Goal: Task Accomplishment & Management: Manage account settings

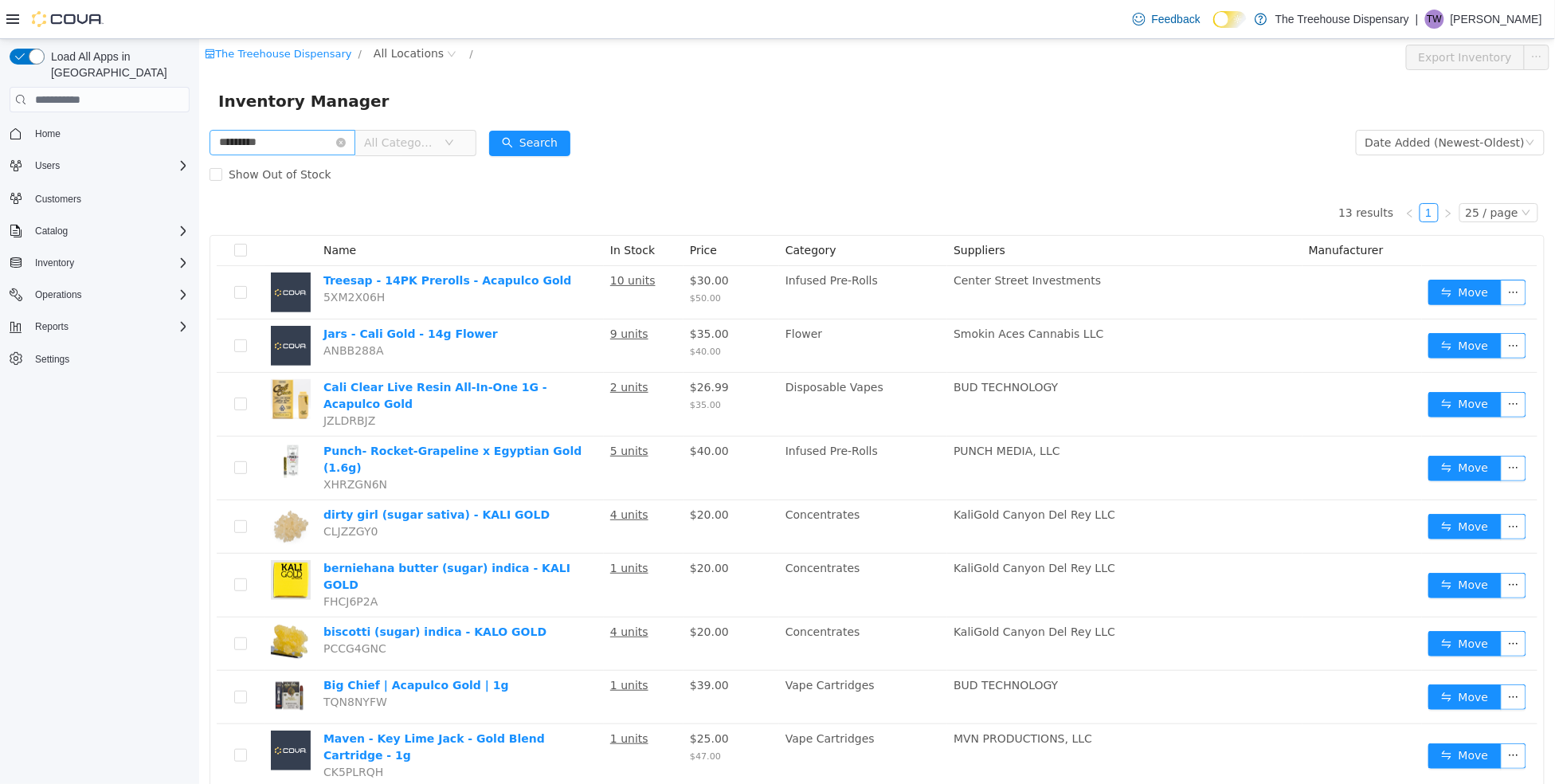
click at [239, 143] on input "*********" at bounding box center [281, 143] width 145 height 26
type input "********"
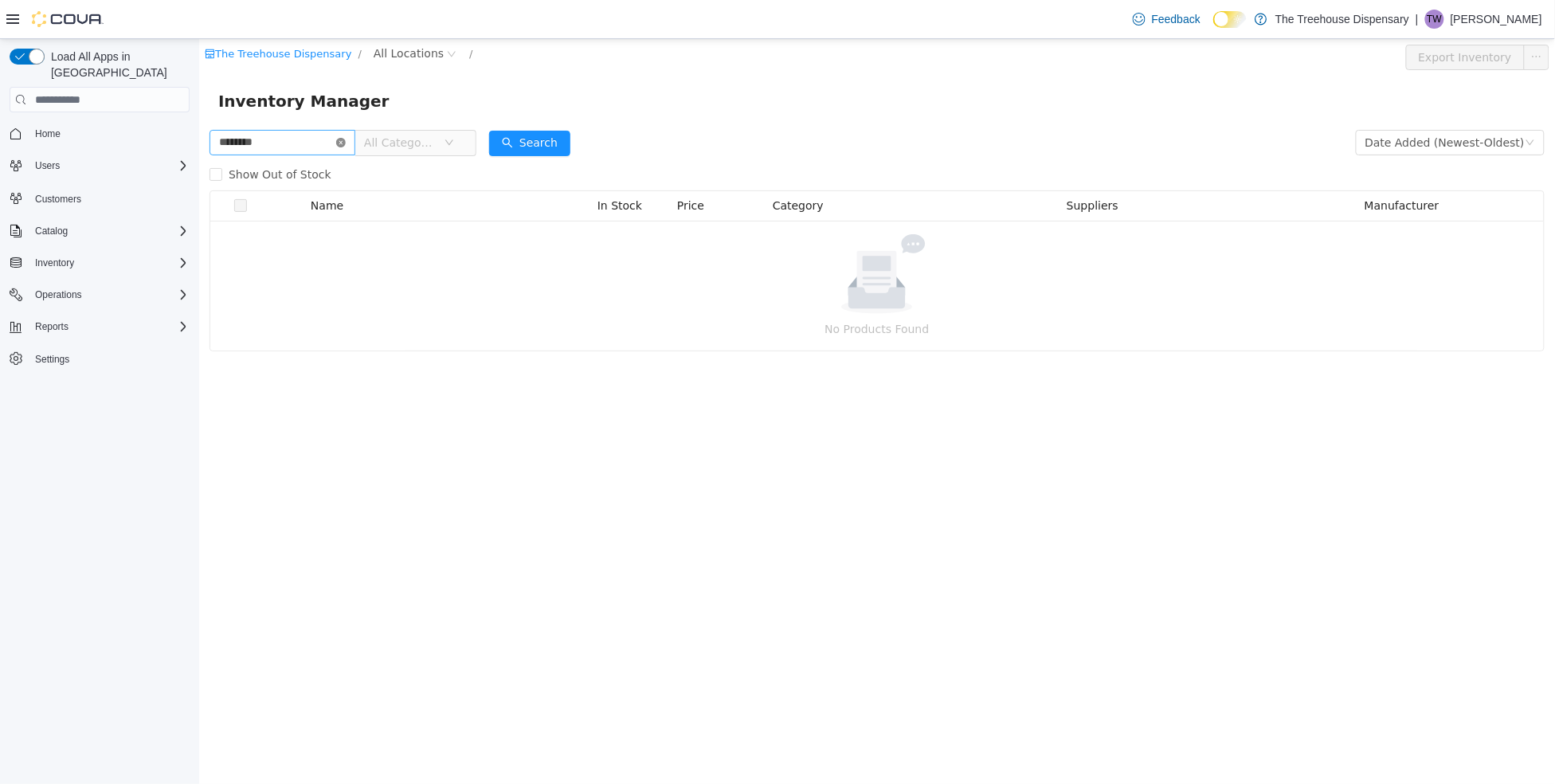
click at [345, 145] on icon "icon: close-circle" at bounding box center [340, 143] width 9 height 9
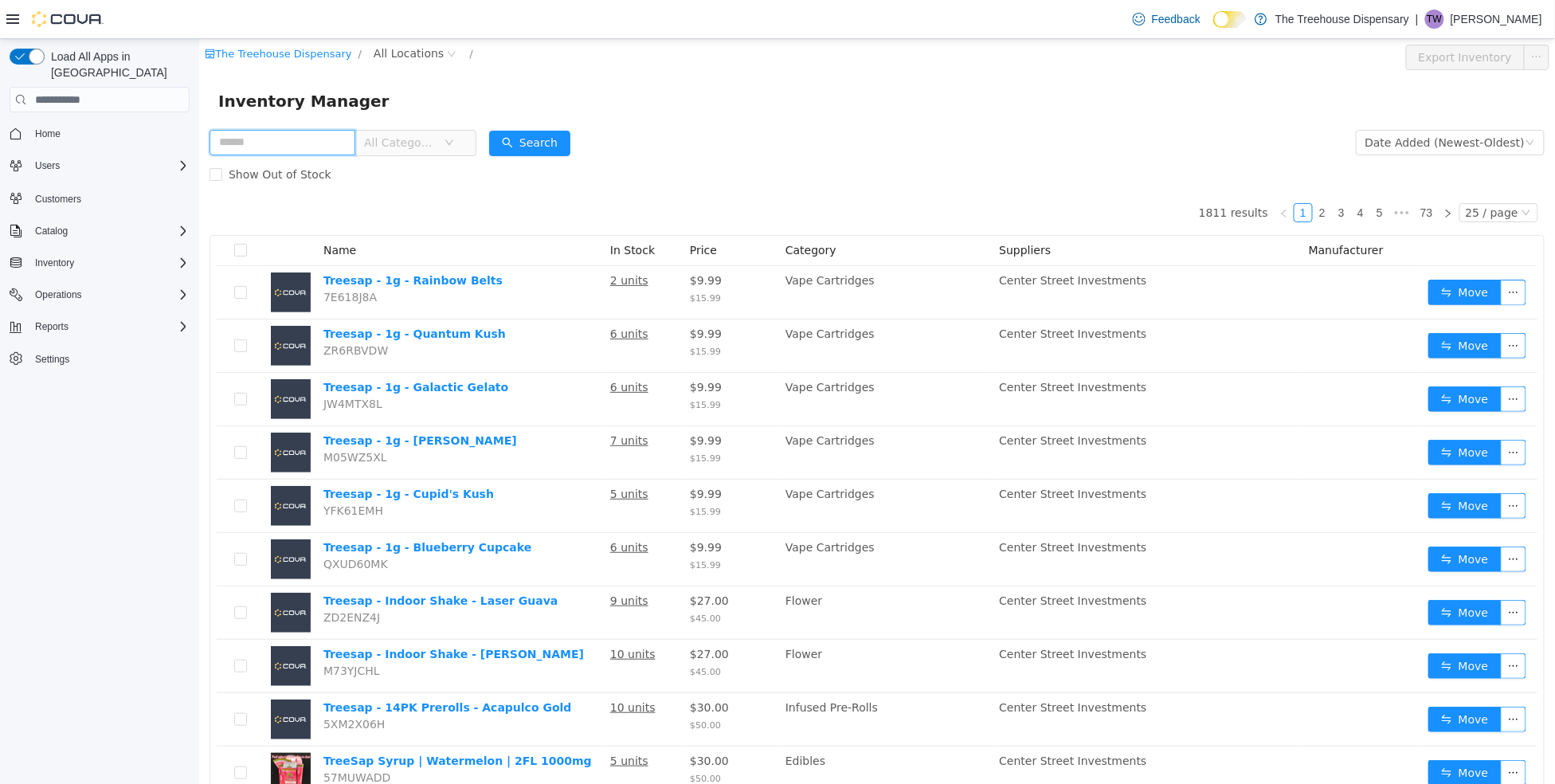
click at [277, 142] on input "text" at bounding box center [281, 143] width 145 height 26
click at [525, 141] on button "Search" at bounding box center [529, 143] width 82 height 26
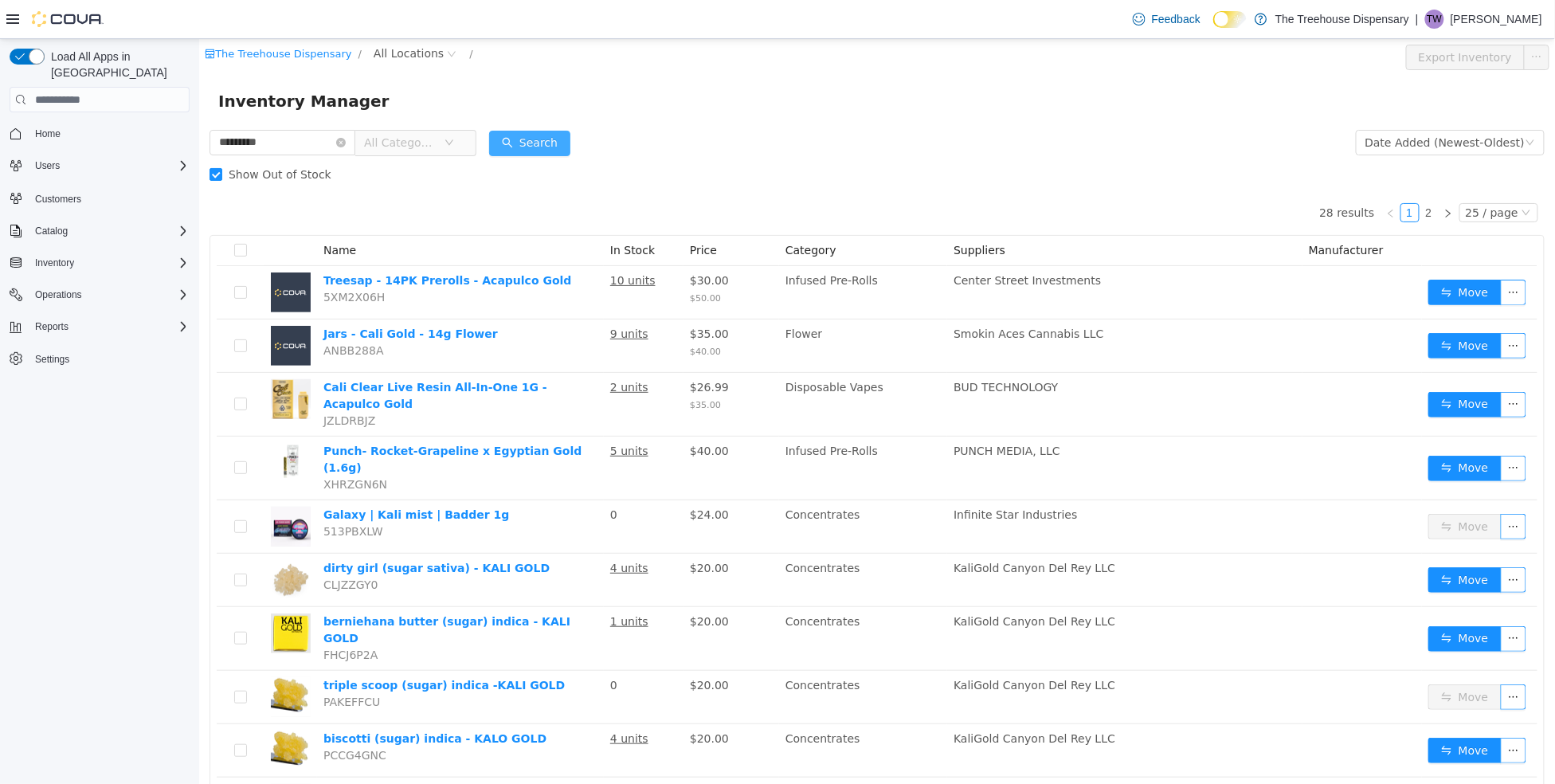
click at [528, 143] on button "Search" at bounding box center [529, 143] width 82 height 26
click at [278, 134] on input "*********" at bounding box center [281, 143] width 145 height 26
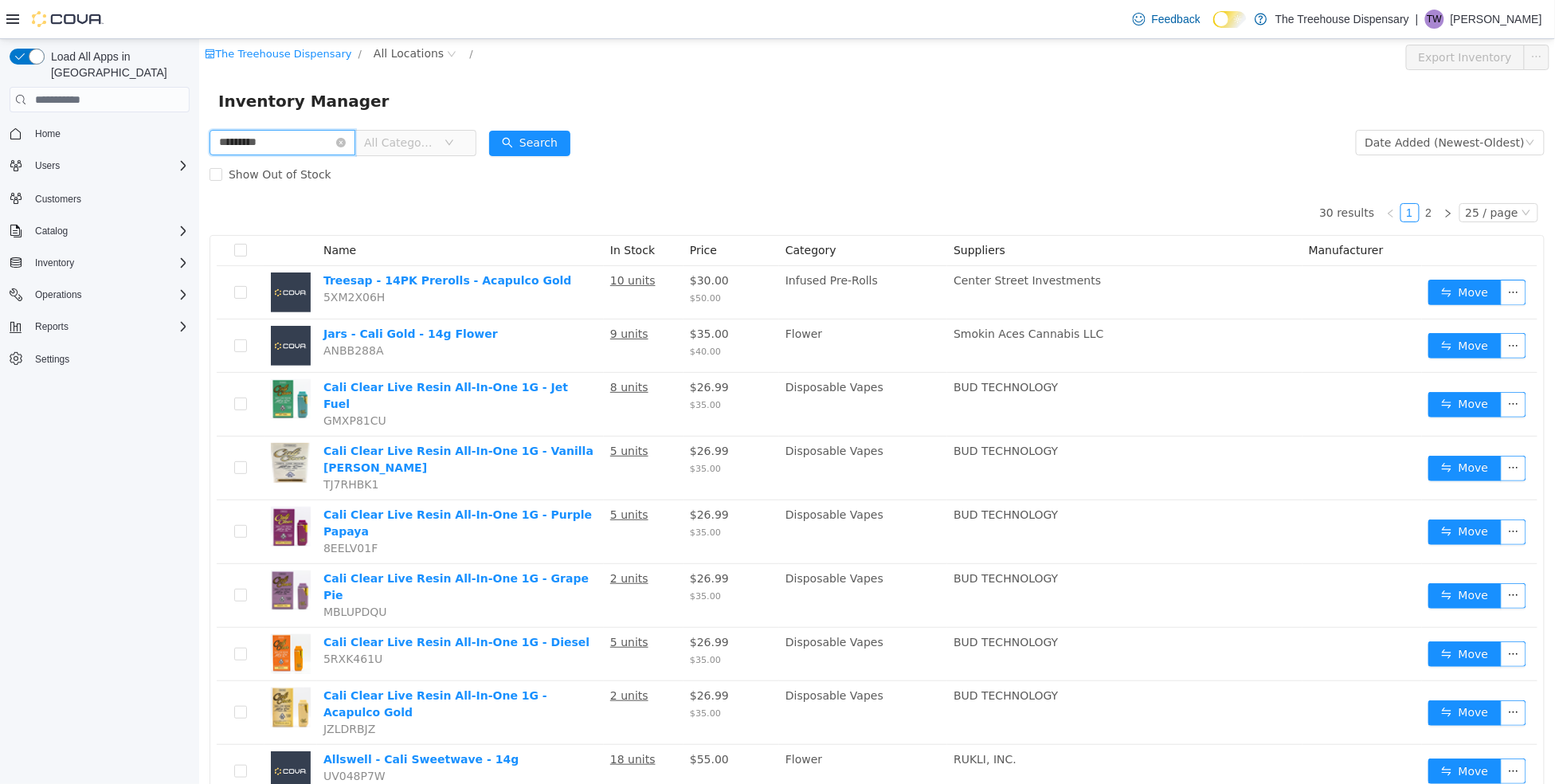
click at [271, 147] on input "*********" at bounding box center [281, 143] width 145 height 26
click at [270, 146] on input "*********" at bounding box center [281, 143] width 145 height 26
type input "*********"
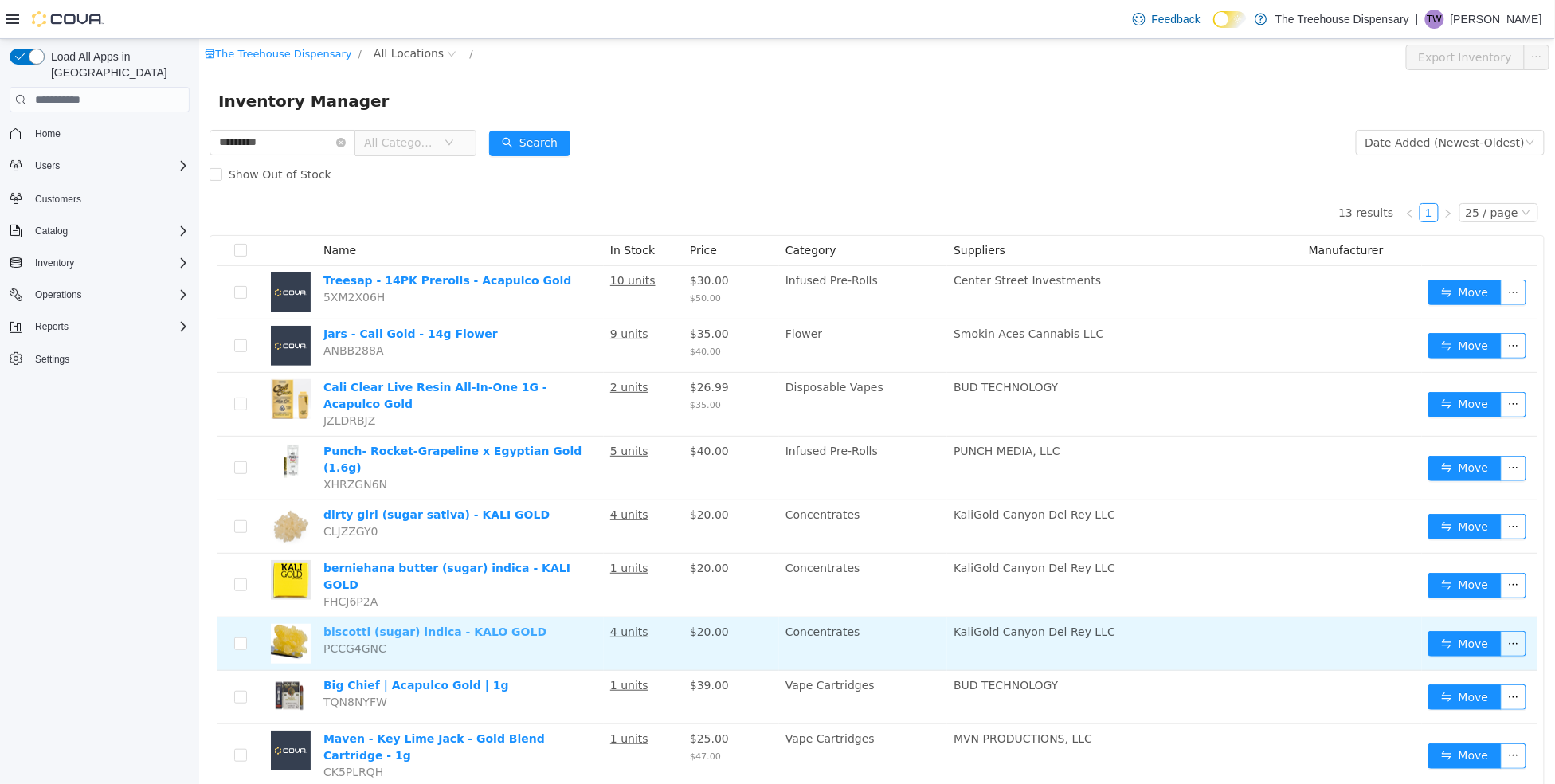
click at [451, 625] on link "biscotti (sugar) indica - KALO GOLD" at bounding box center [433, 631] width 223 height 13
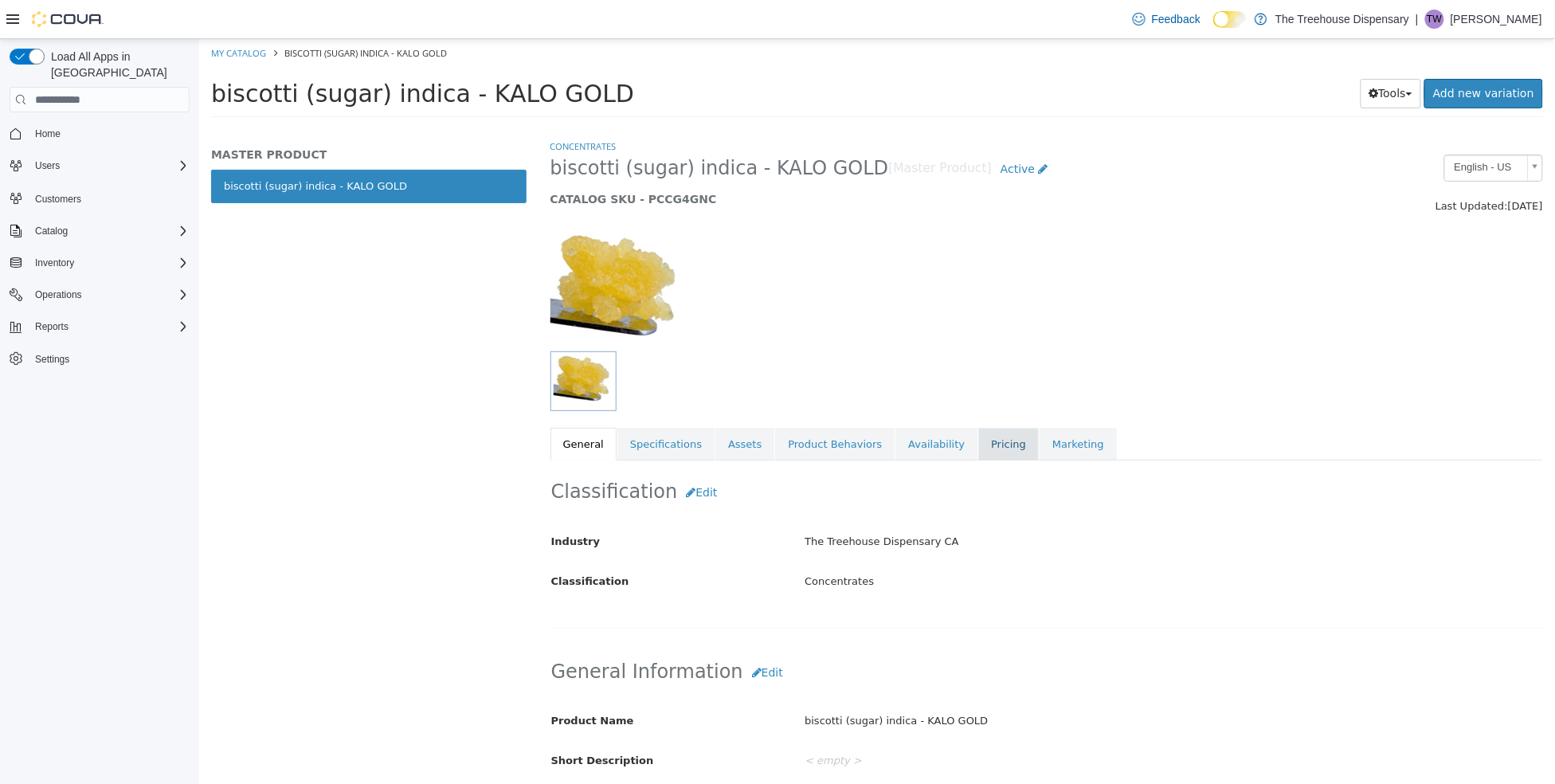
click at [978, 443] on link "Pricing" at bounding box center [1008, 444] width 60 height 33
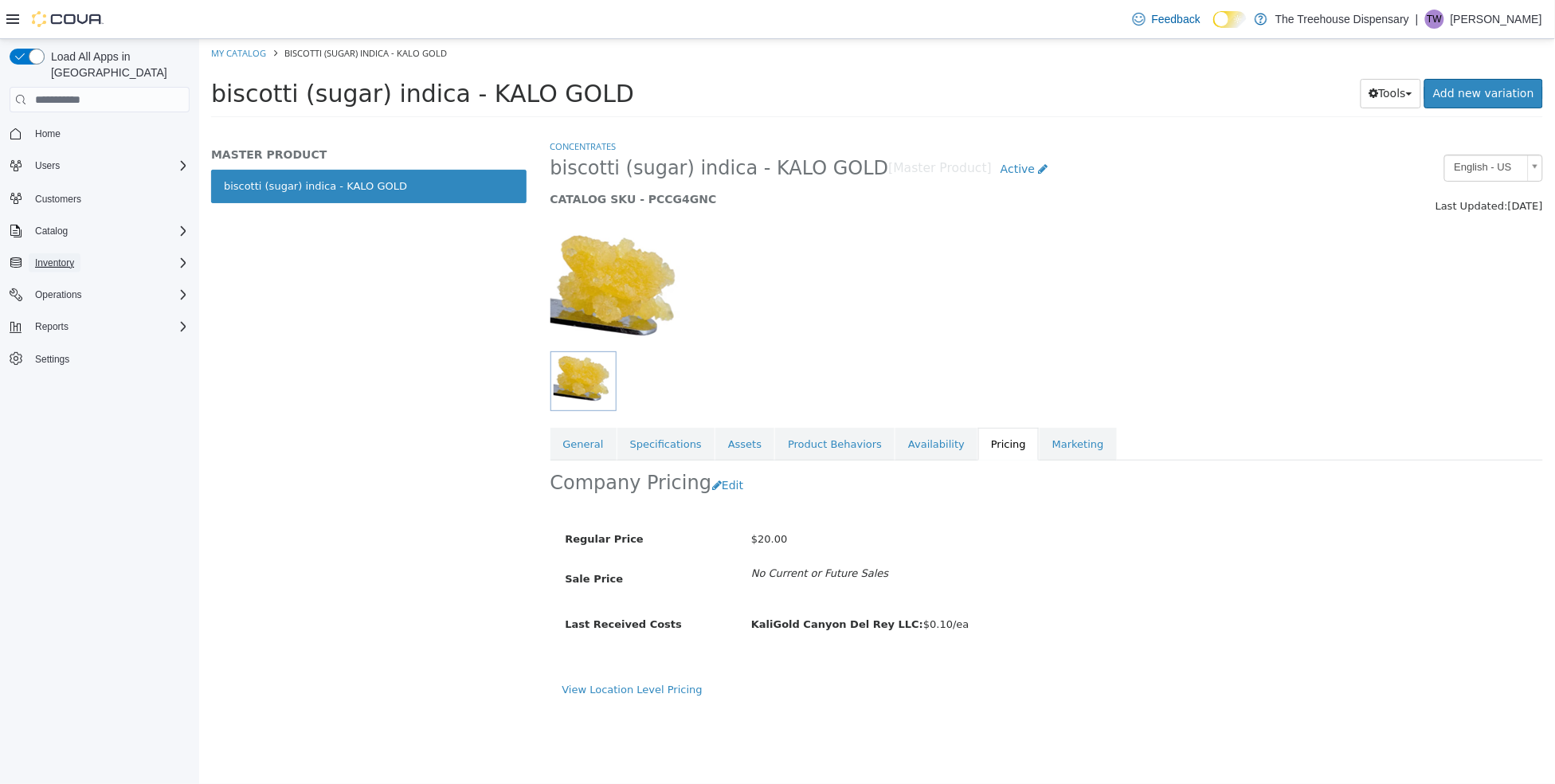
click at [73, 256] on span "Inventory" at bounding box center [55, 263] width 39 height 13
click at [727, 485] on button "Edit" at bounding box center [731, 485] width 41 height 30
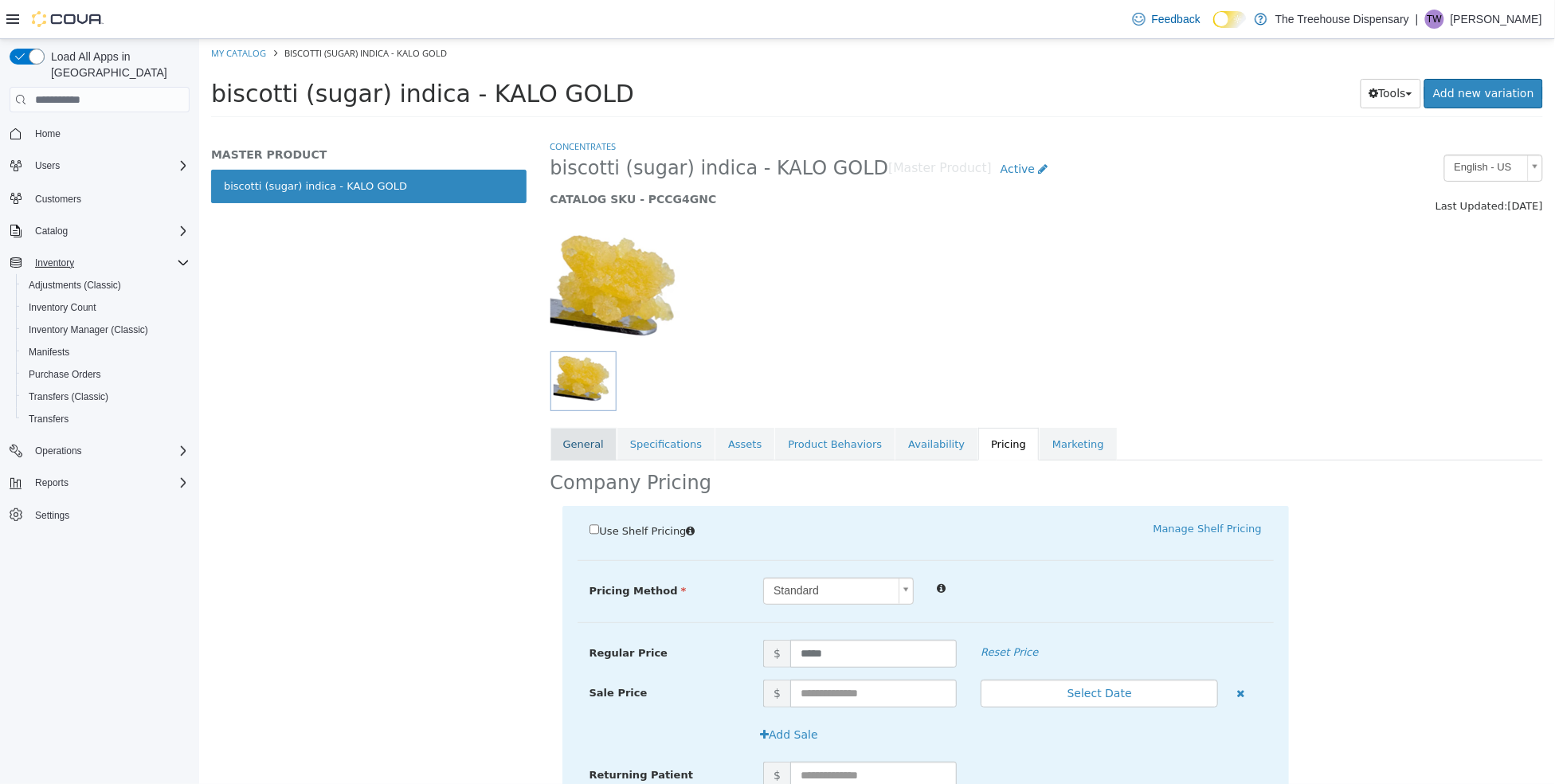
click at [573, 446] on link "General" at bounding box center [583, 444] width 66 height 33
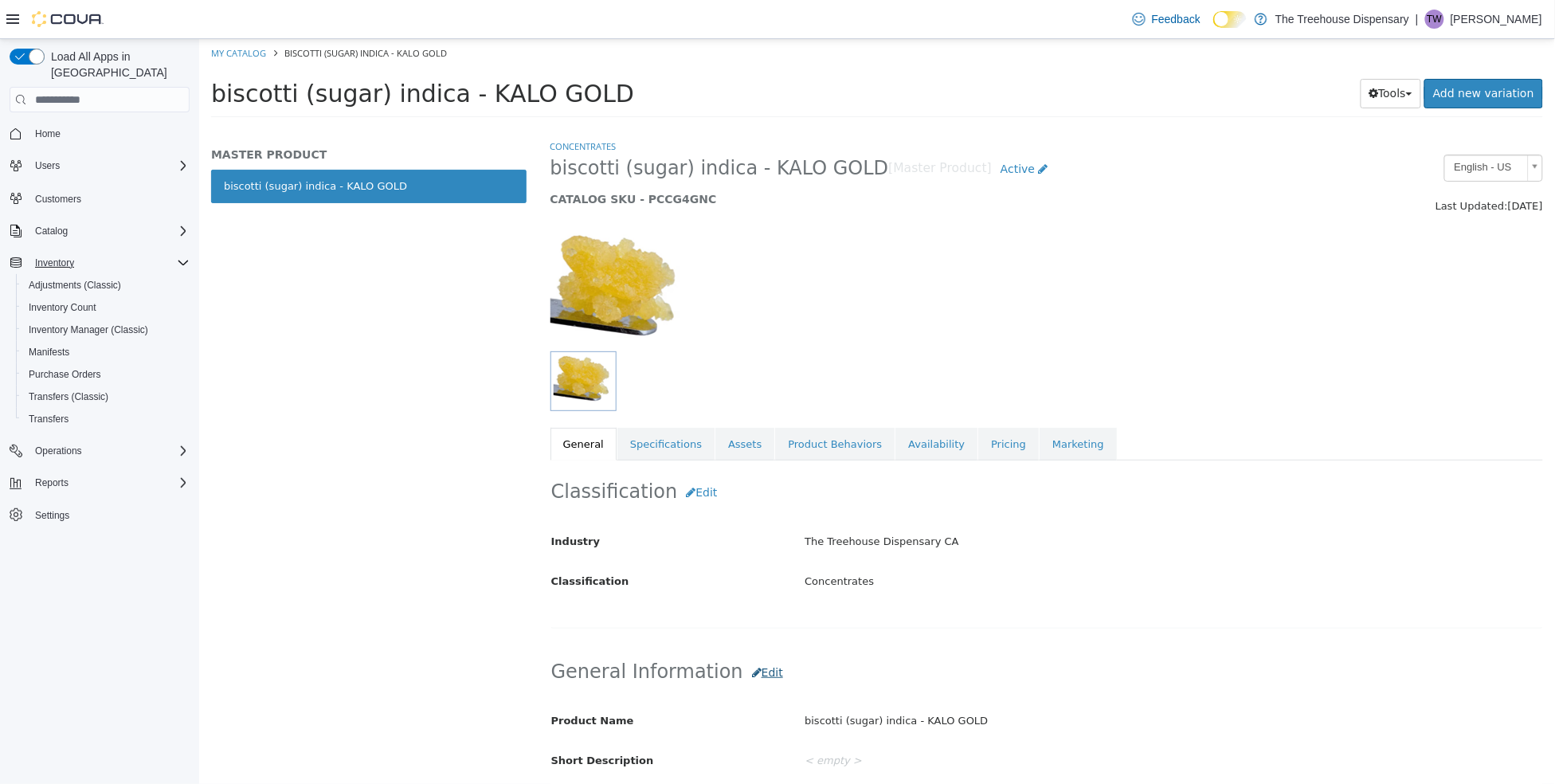
scroll to position [298, 0]
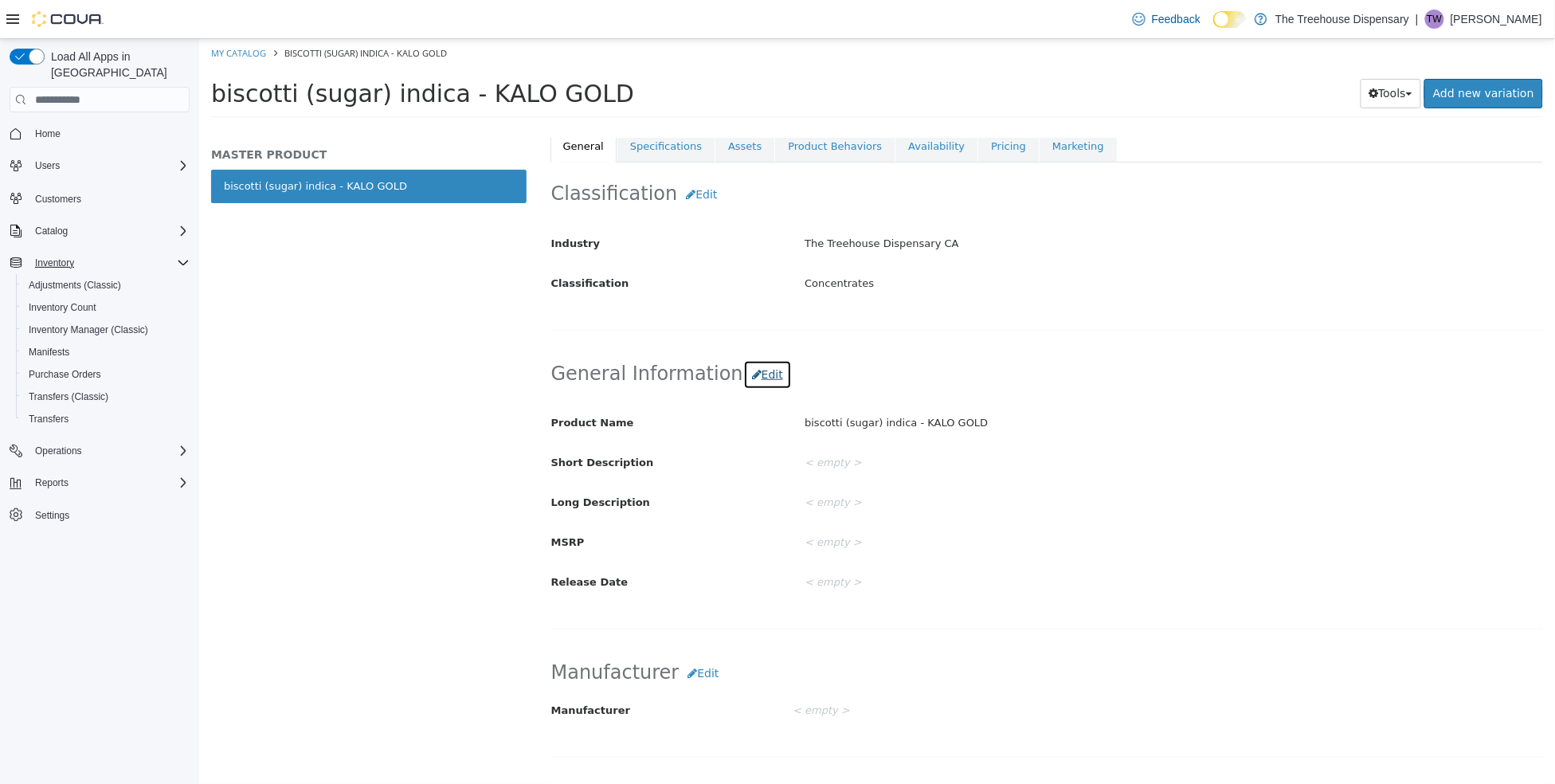
click at [756, 373] on button "Edit" at bounding box center [767, 375] width 48 height 30
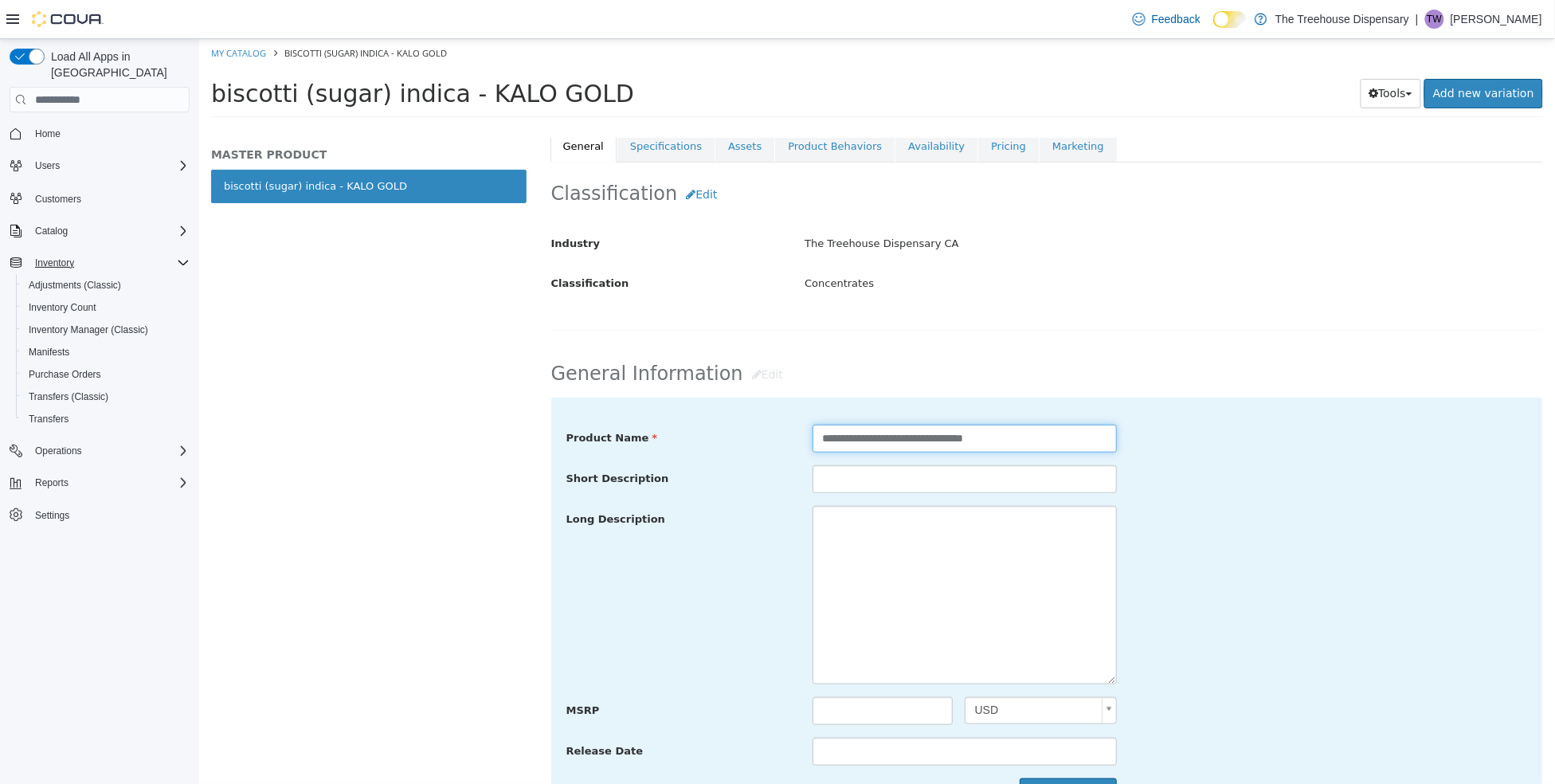
click at [960, 439] on input "**********" at bounding box center [964, 439] width 305 height 28
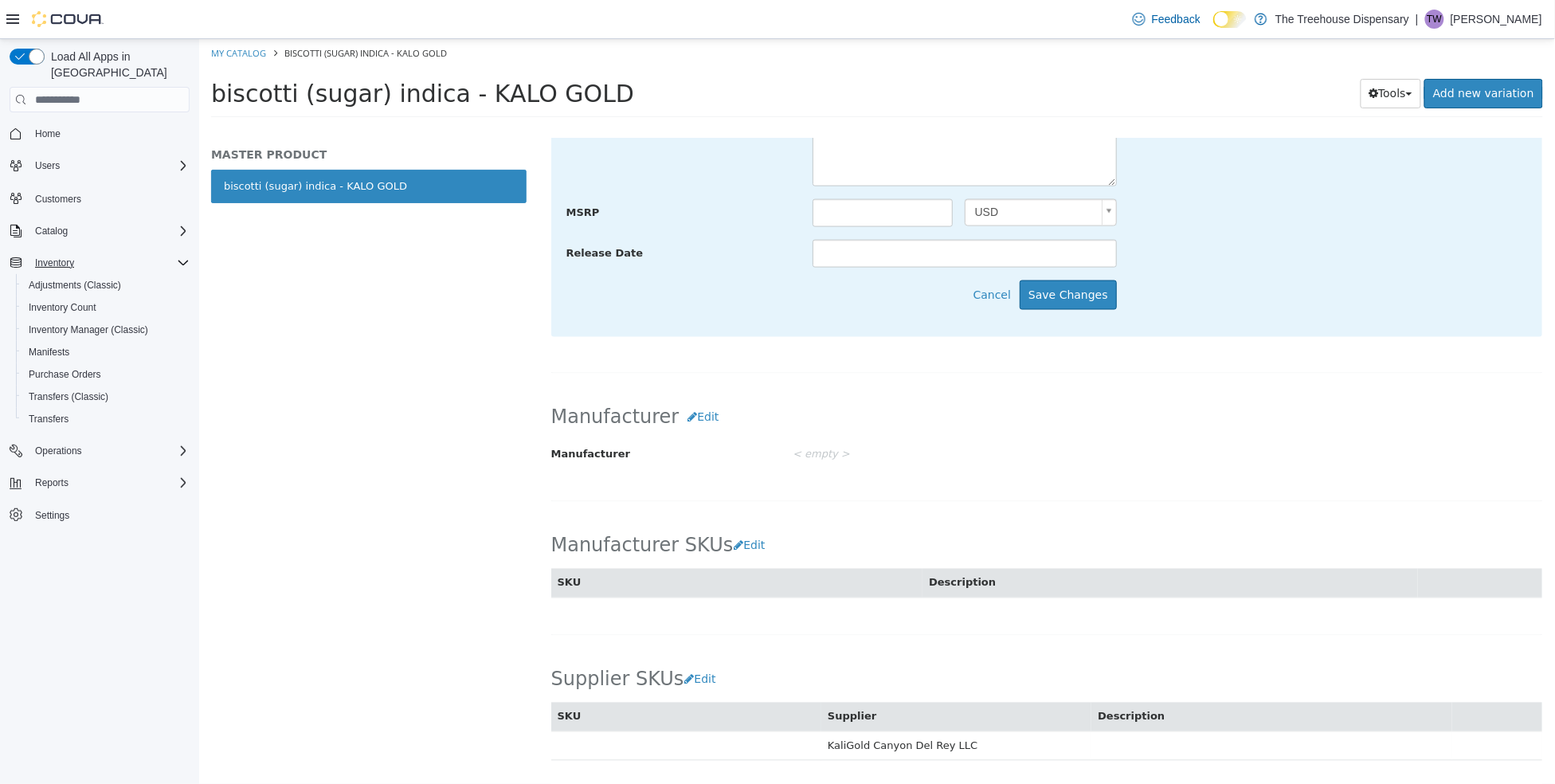
scroll to position [497, 0]
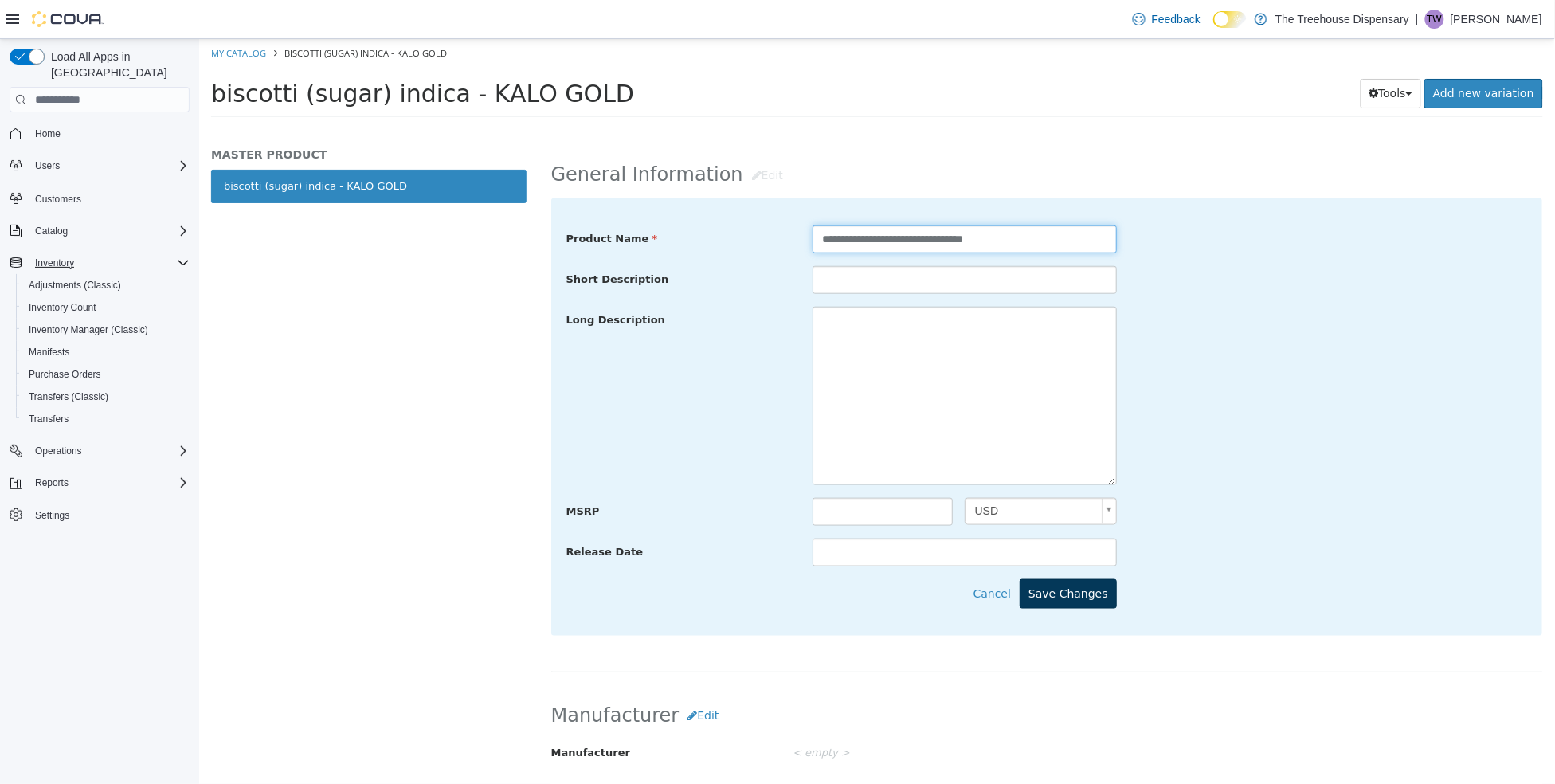
type input "**********"
click at [1072, 590] on button "Save Changes" at bounding box center [1067, 593] width 97 height 30
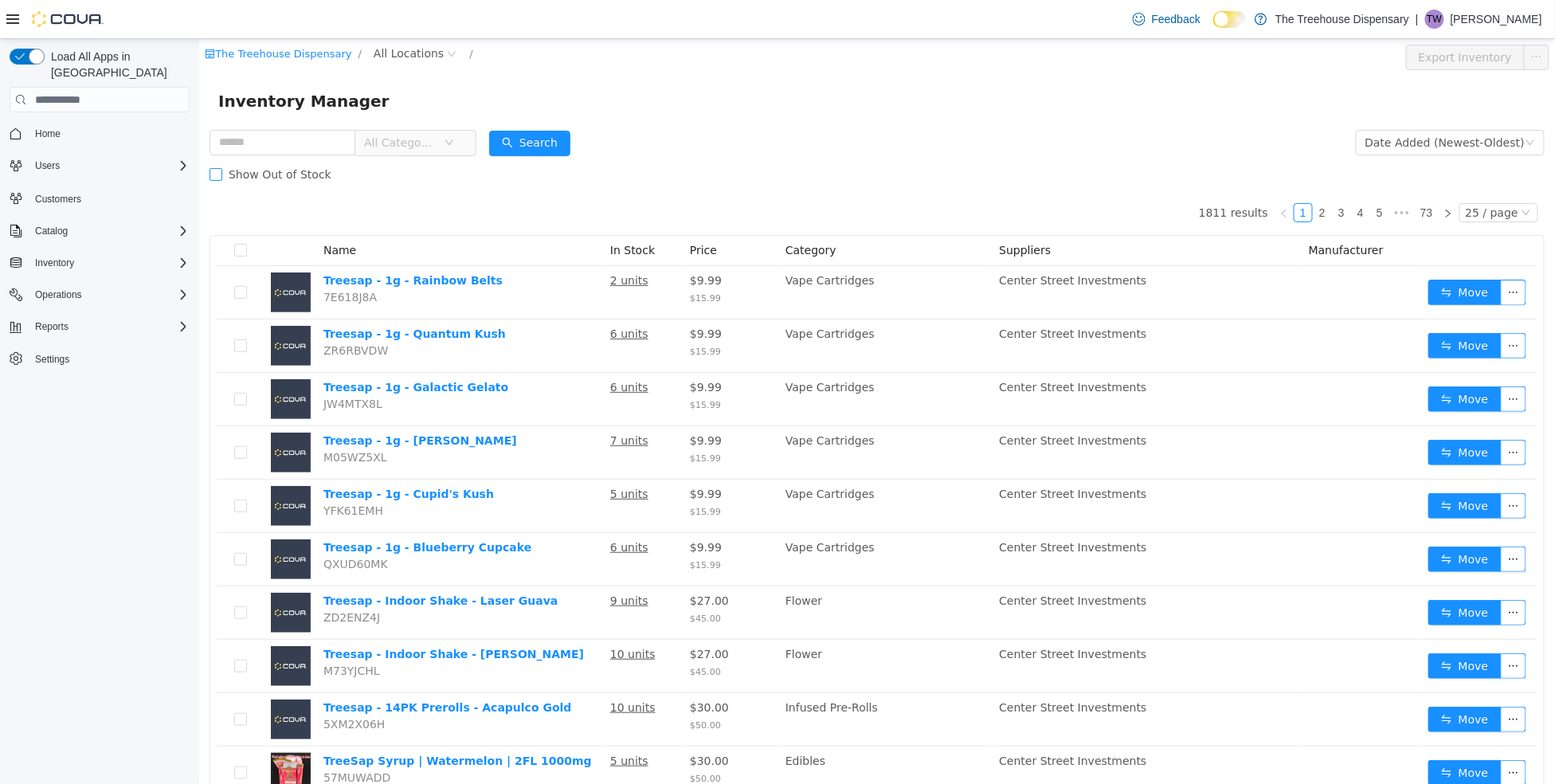
click at [218, 180] on label "Show Out of Stock" at bounding box center [272, 174] width 129 height 31
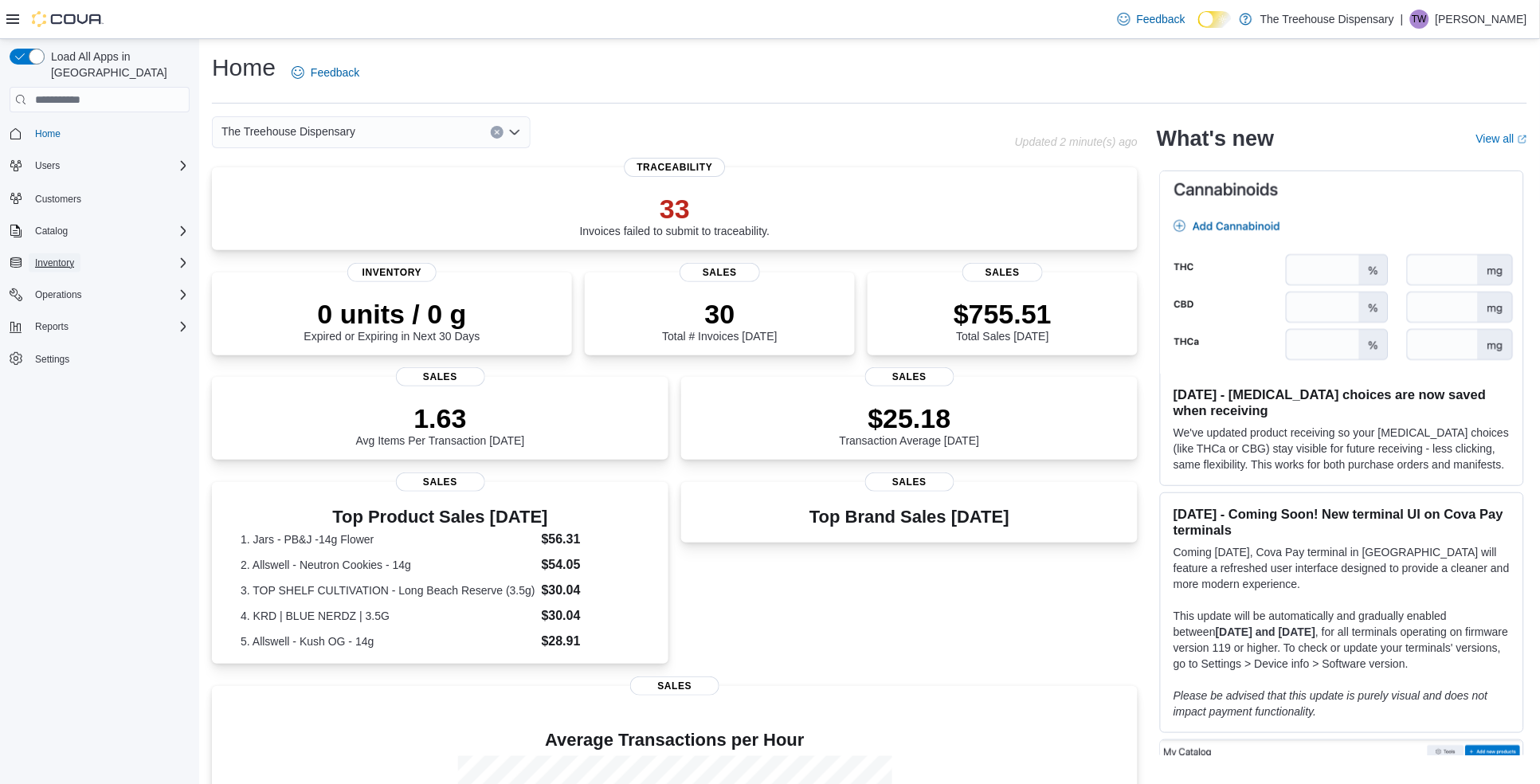
click at [69, 256] on span "Inventory" at bounding box center [55, 263] width 39 height 13
click at [100, 323] on span "Inventory Manager (Classic)" at bounding box center [88, 330] width 119 height 13
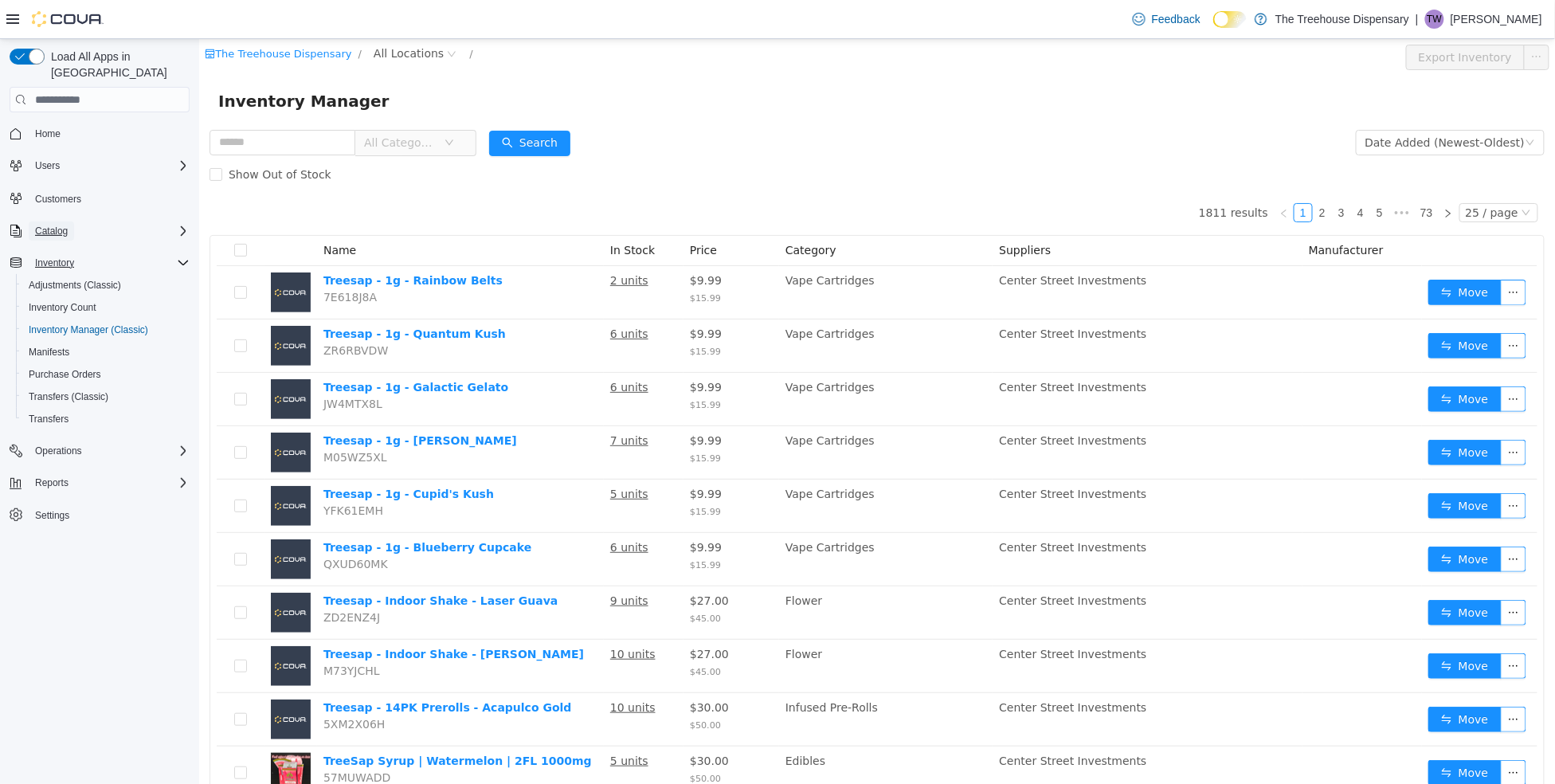
click at [68, 225] on span "Catalog" at bounding box center [51, 231] width 32 height 13
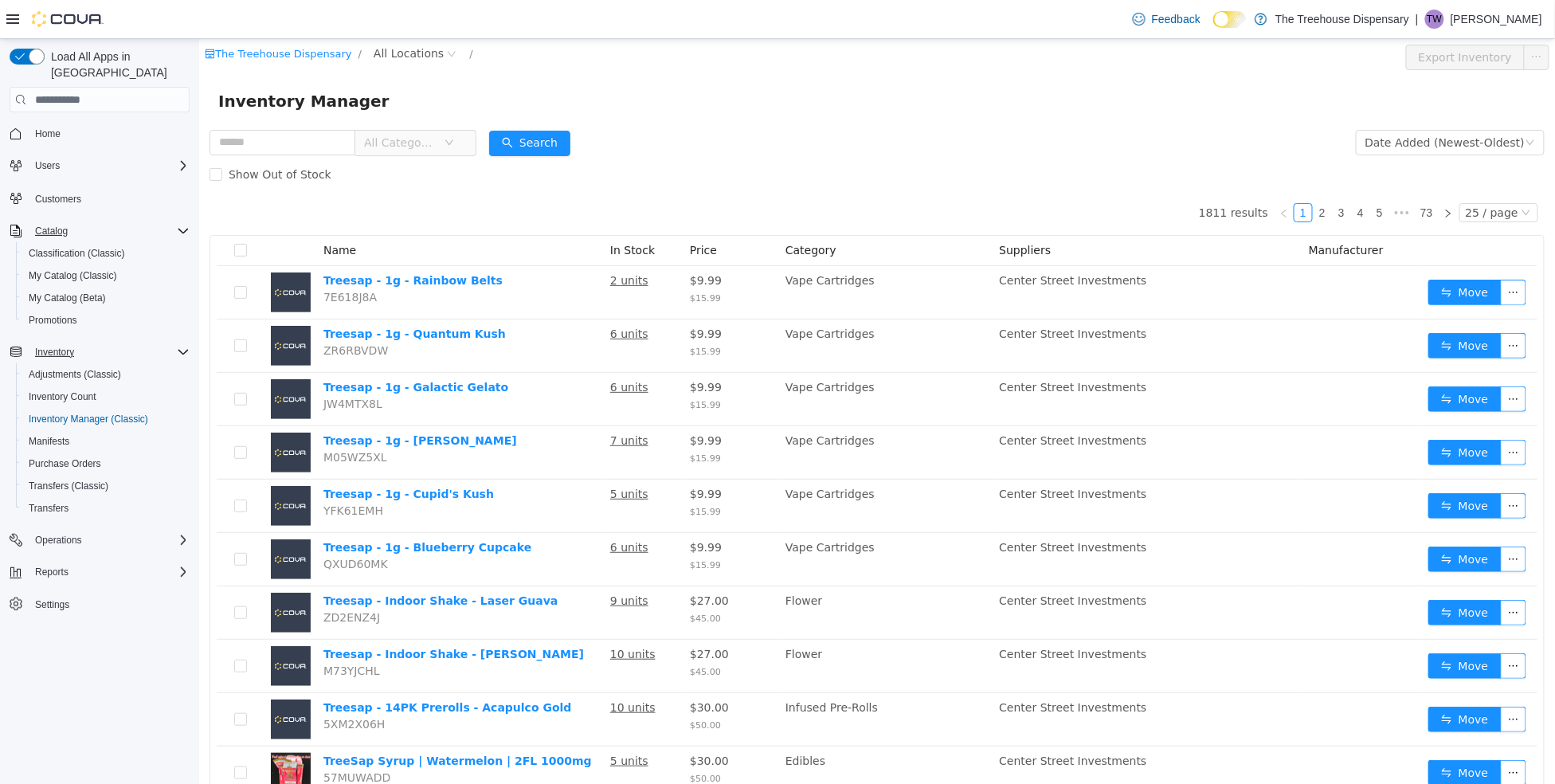
click at [325, 141] on input "text" at bounding box center [281, 143] width 145 height 26
type input "*****"
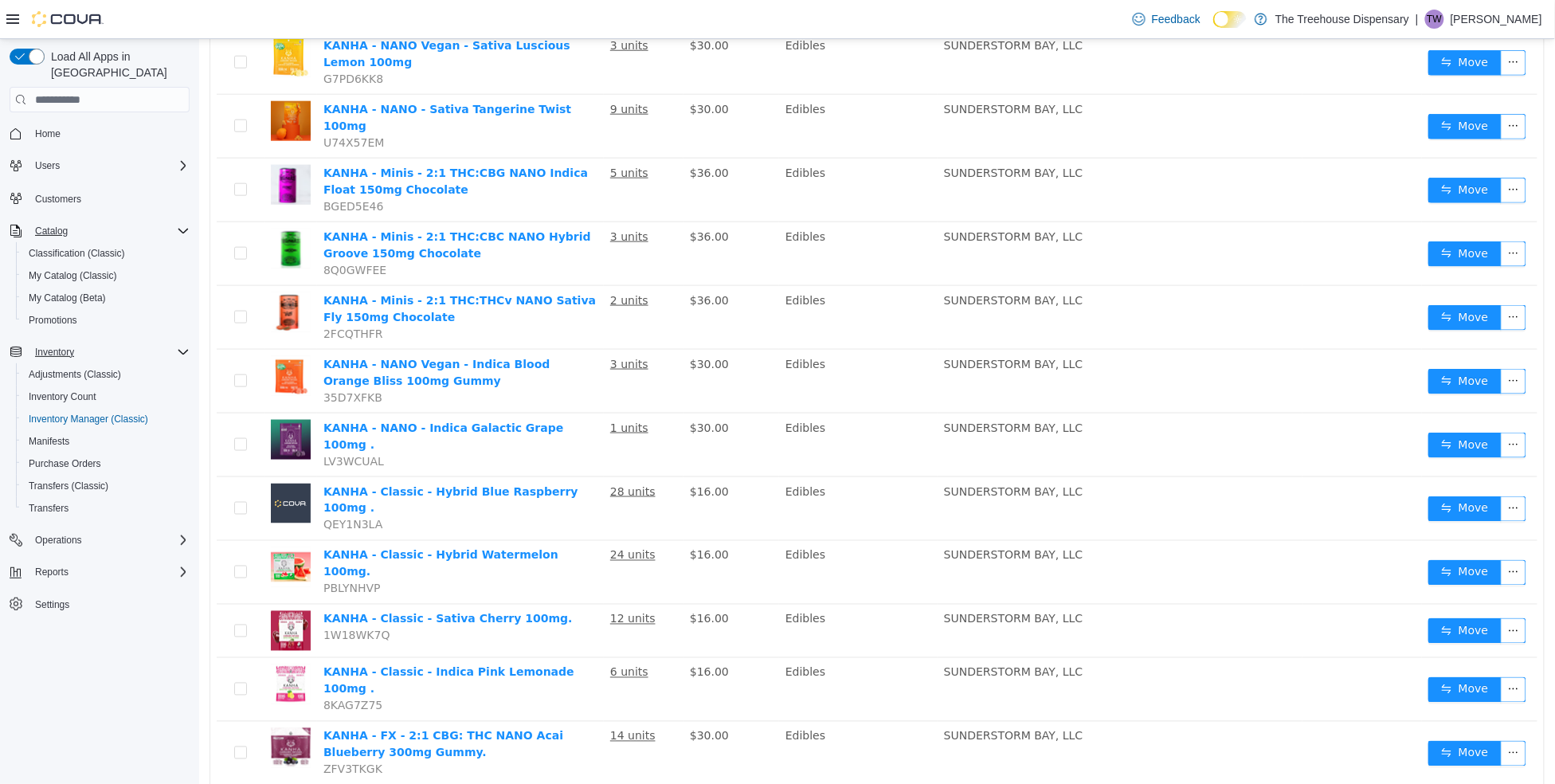
scroll to position [955, 0]
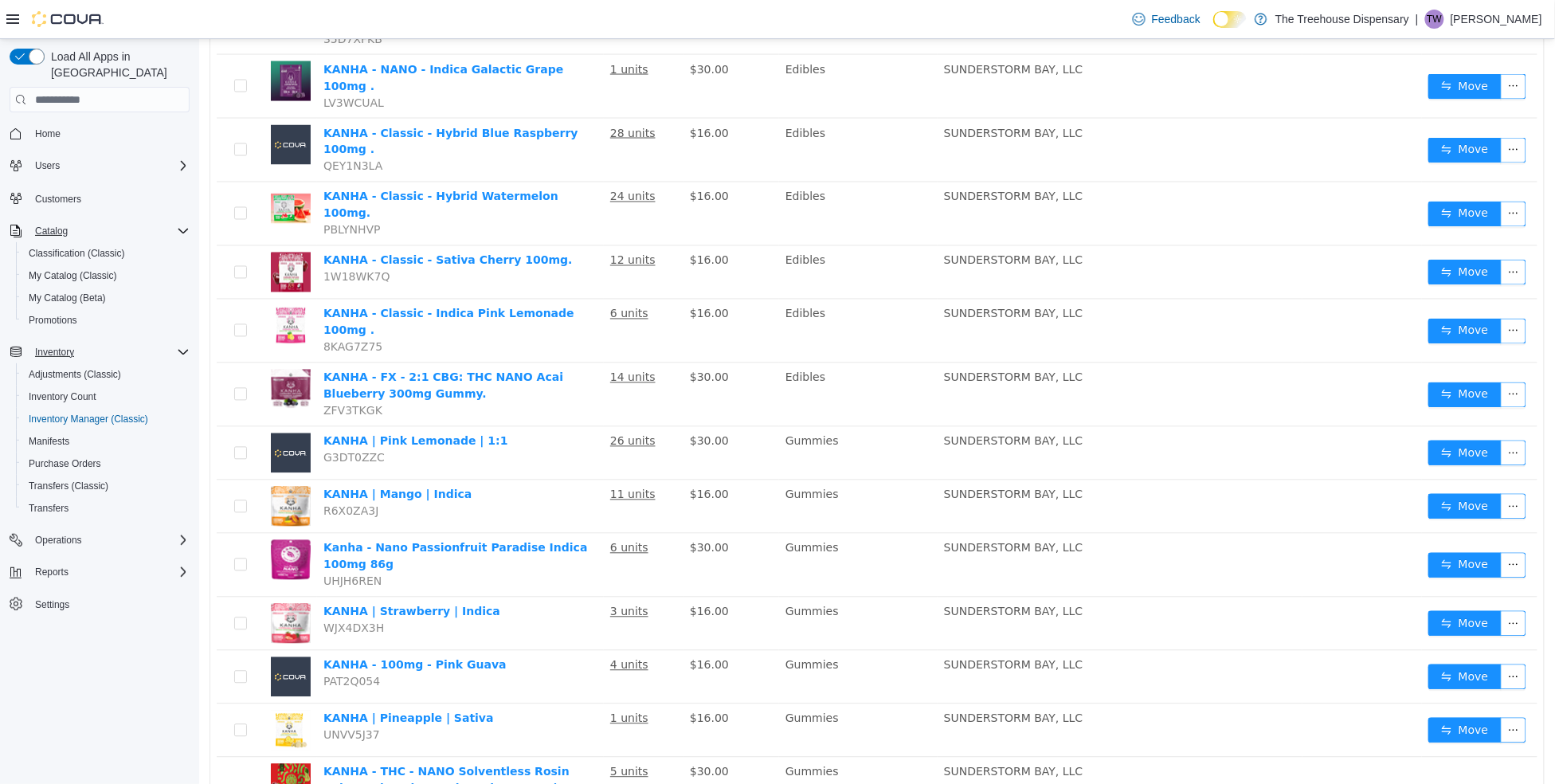
click at [1490, 738] on li "50 / page" at bounding box center [1488, 737] width 77 height 26
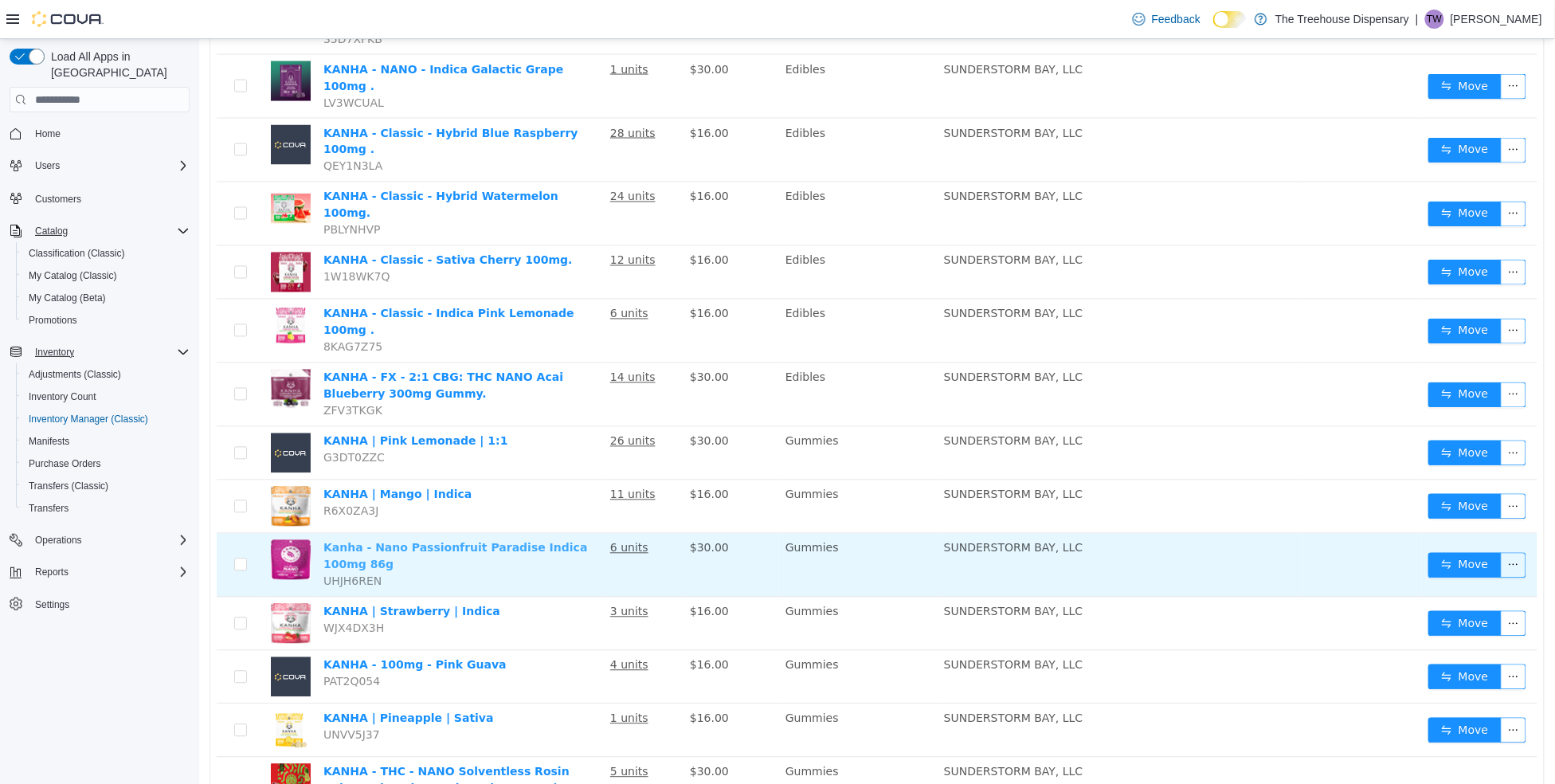
scroll to position [1054, 0]
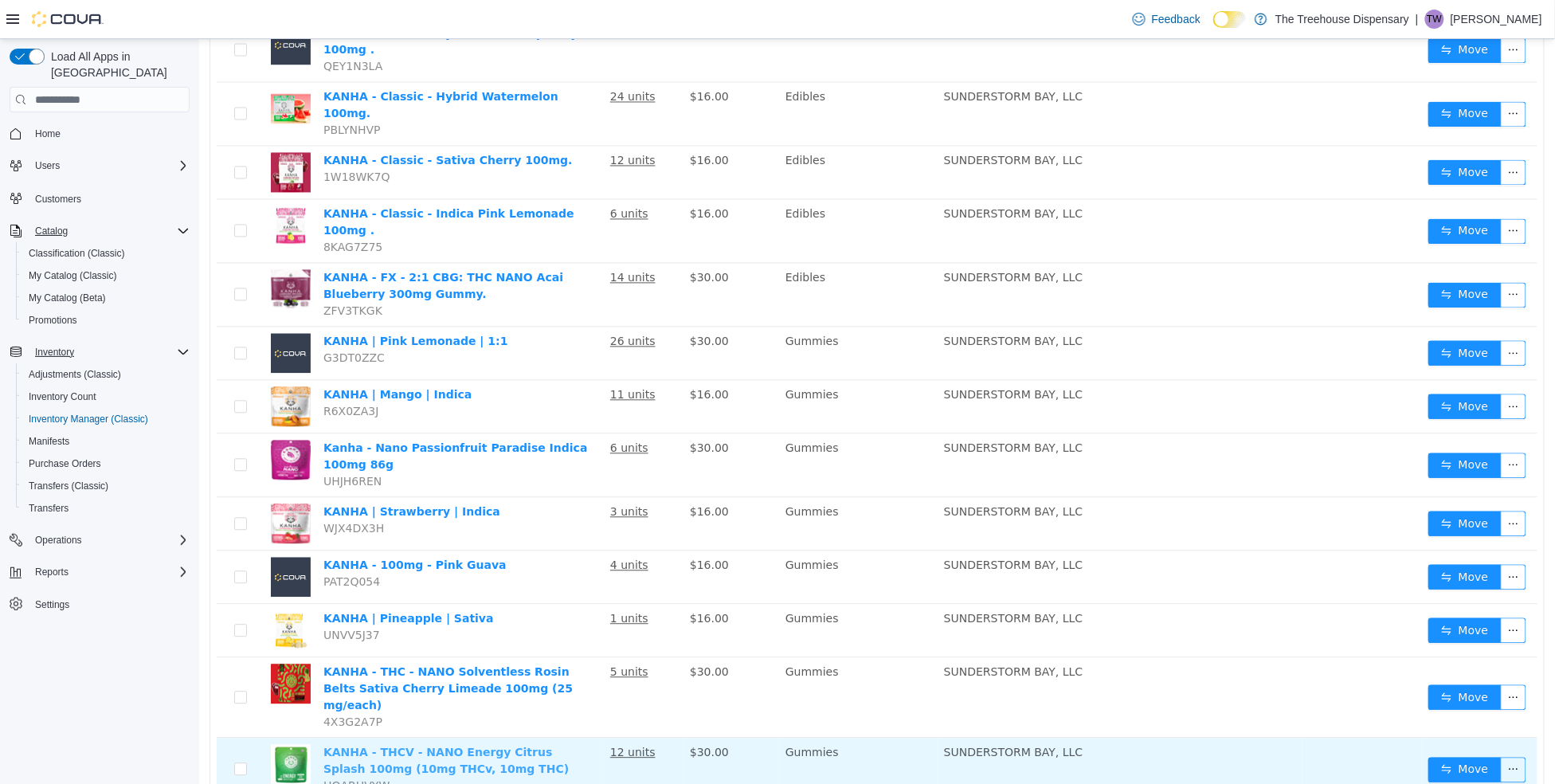
click at [555, 746] on link "KANHA - THCV - NANO Energy Citrus Splash 100mg (10mg THCv, 10mg THC)" at bounding box center [445, 761] width 245 height 30
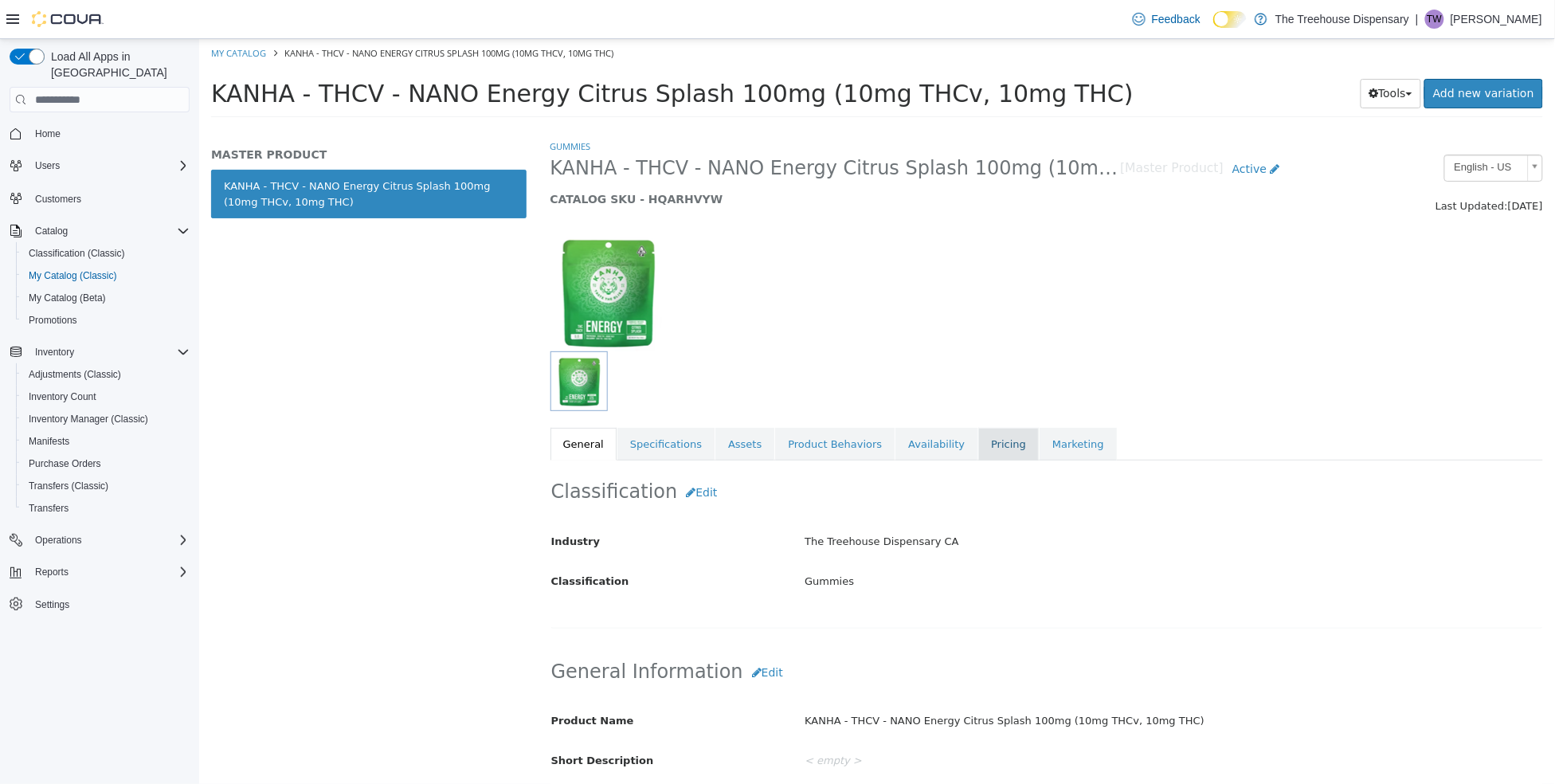
click at [978, 447] on link "Pricing" at bounding box center [1008, 444] width 60 height 33
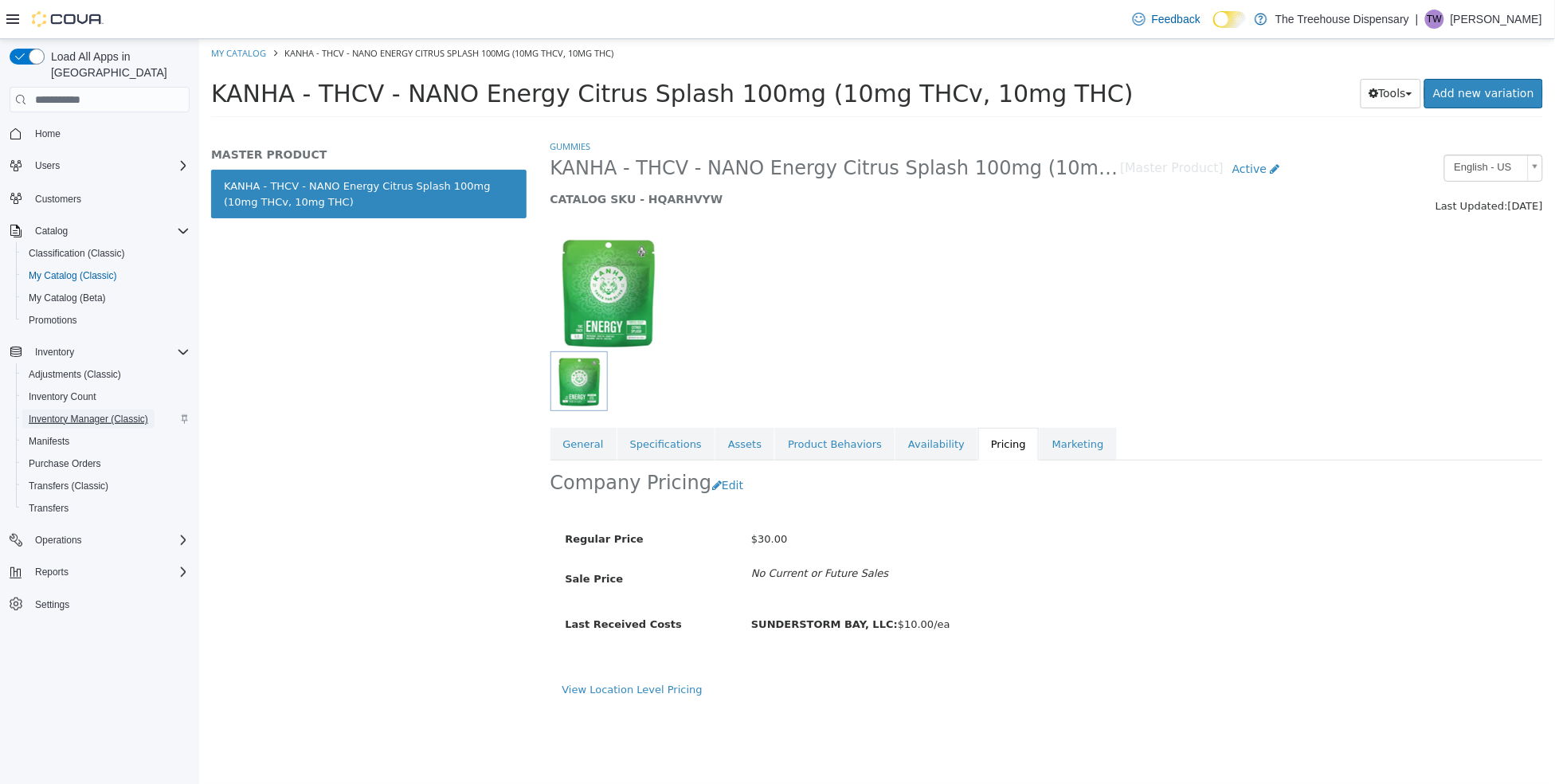
click at [104, 413] on span "Inventory Manager (Classic)" at bounding box center [88, 419] width 119 height 13
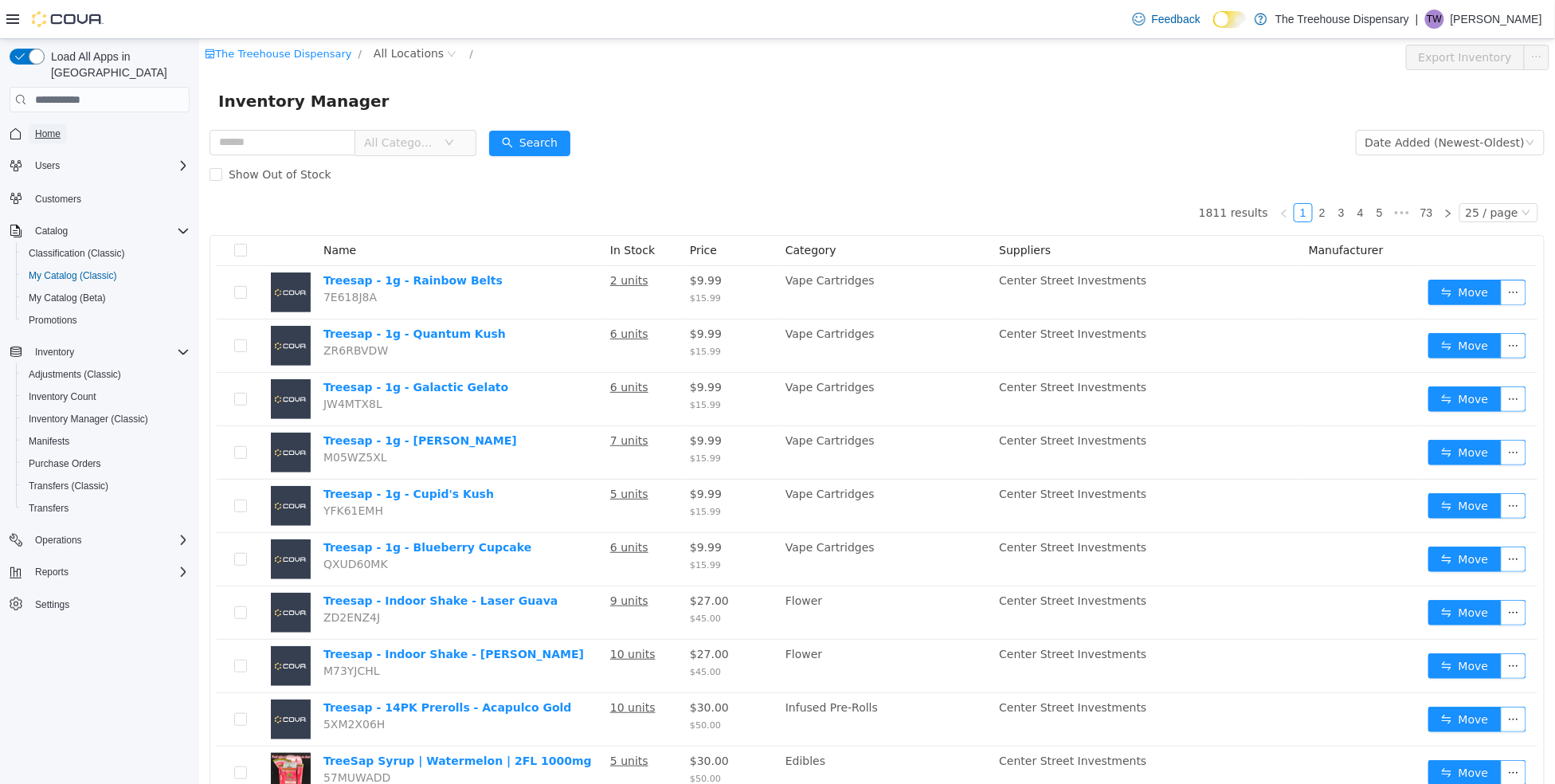
click at [50, 128] on span "Home" at bounding box center [48, 134] width 26 height 13
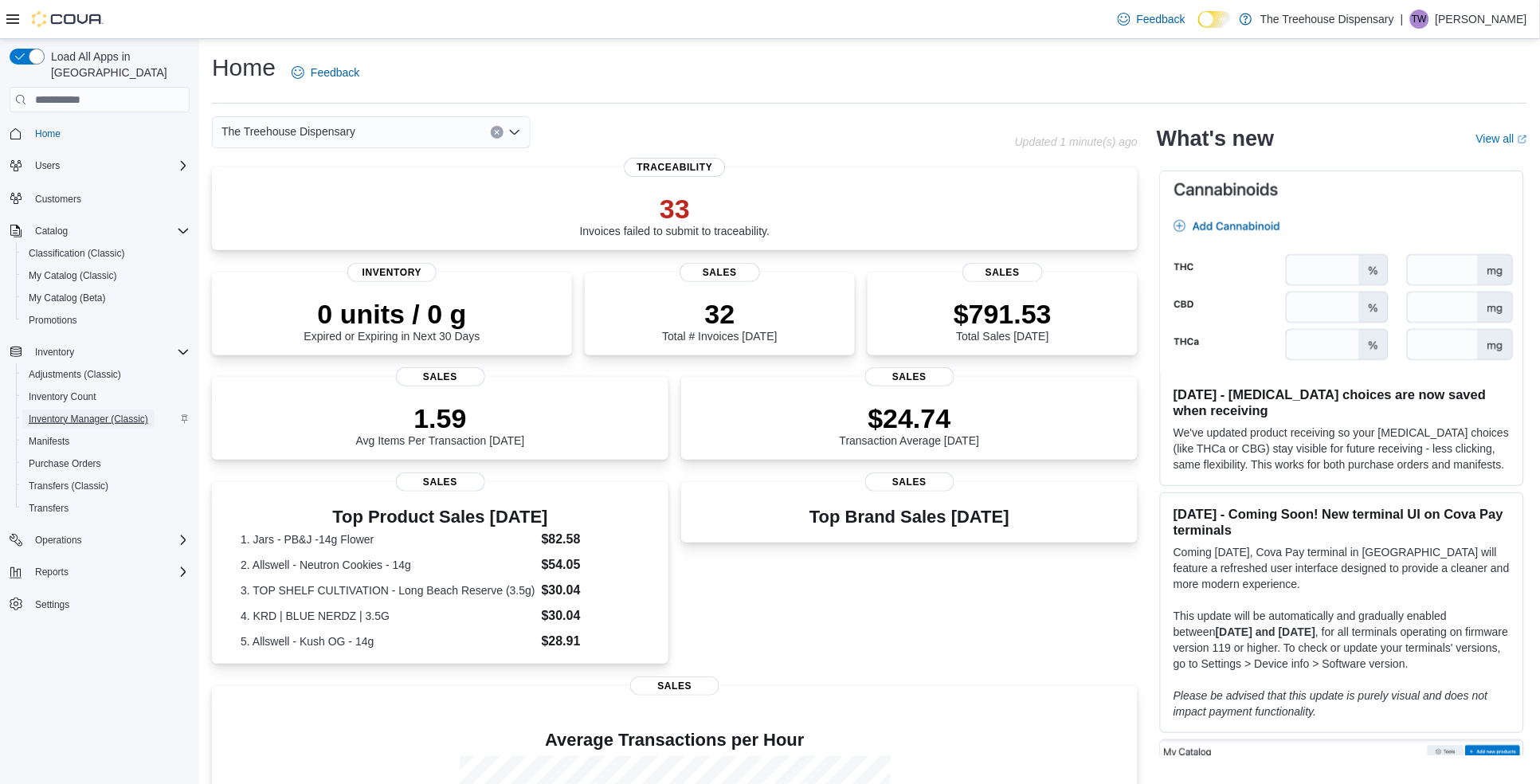
click at [83, 413] on span "Inventory Manager (Classic)" at bounding box center [88, 419] width 119 height 13
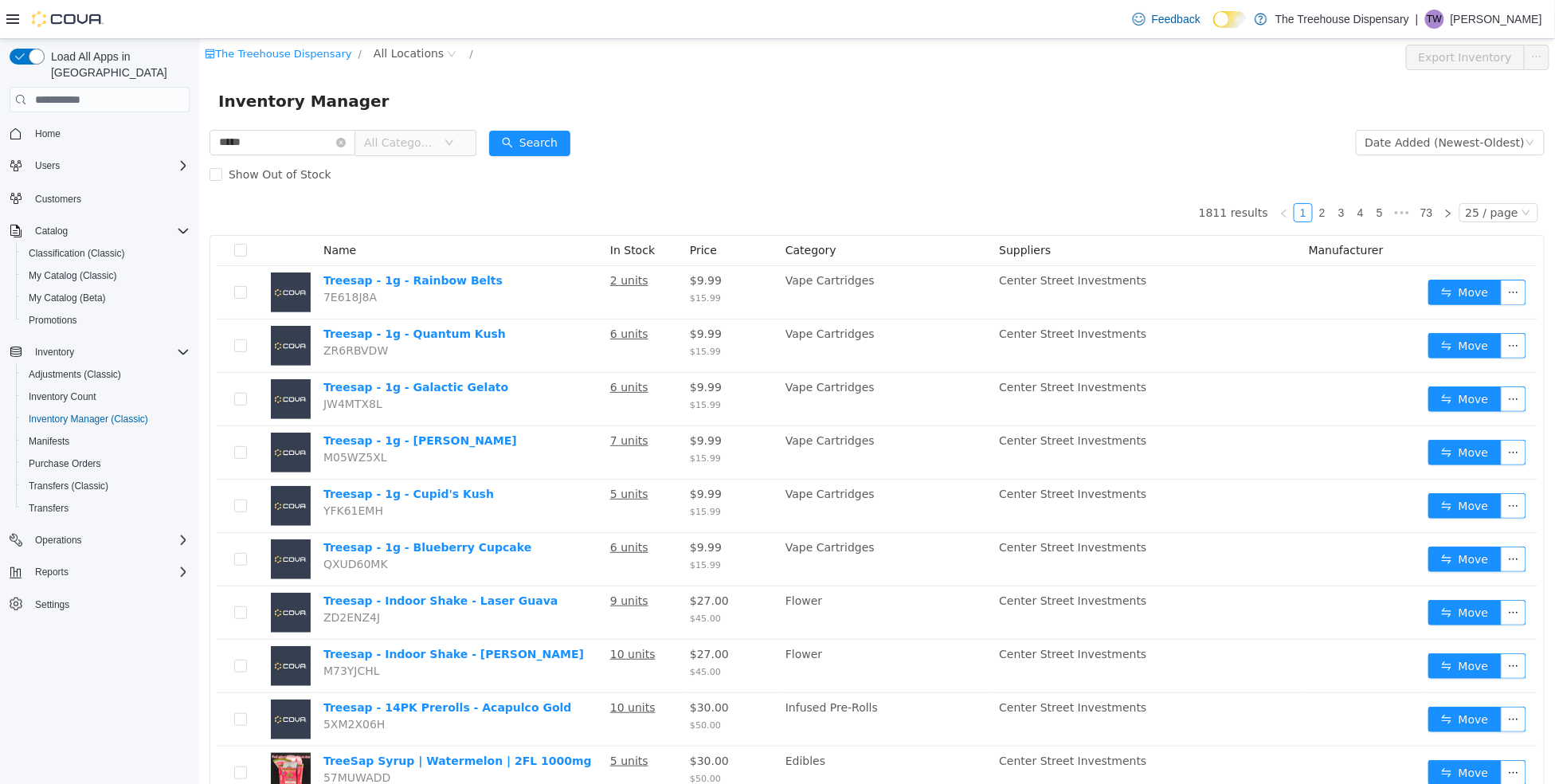
type input "**********"
click at [534, 134] on button "Search" at bounding box center [529, 143] width 82 height 26
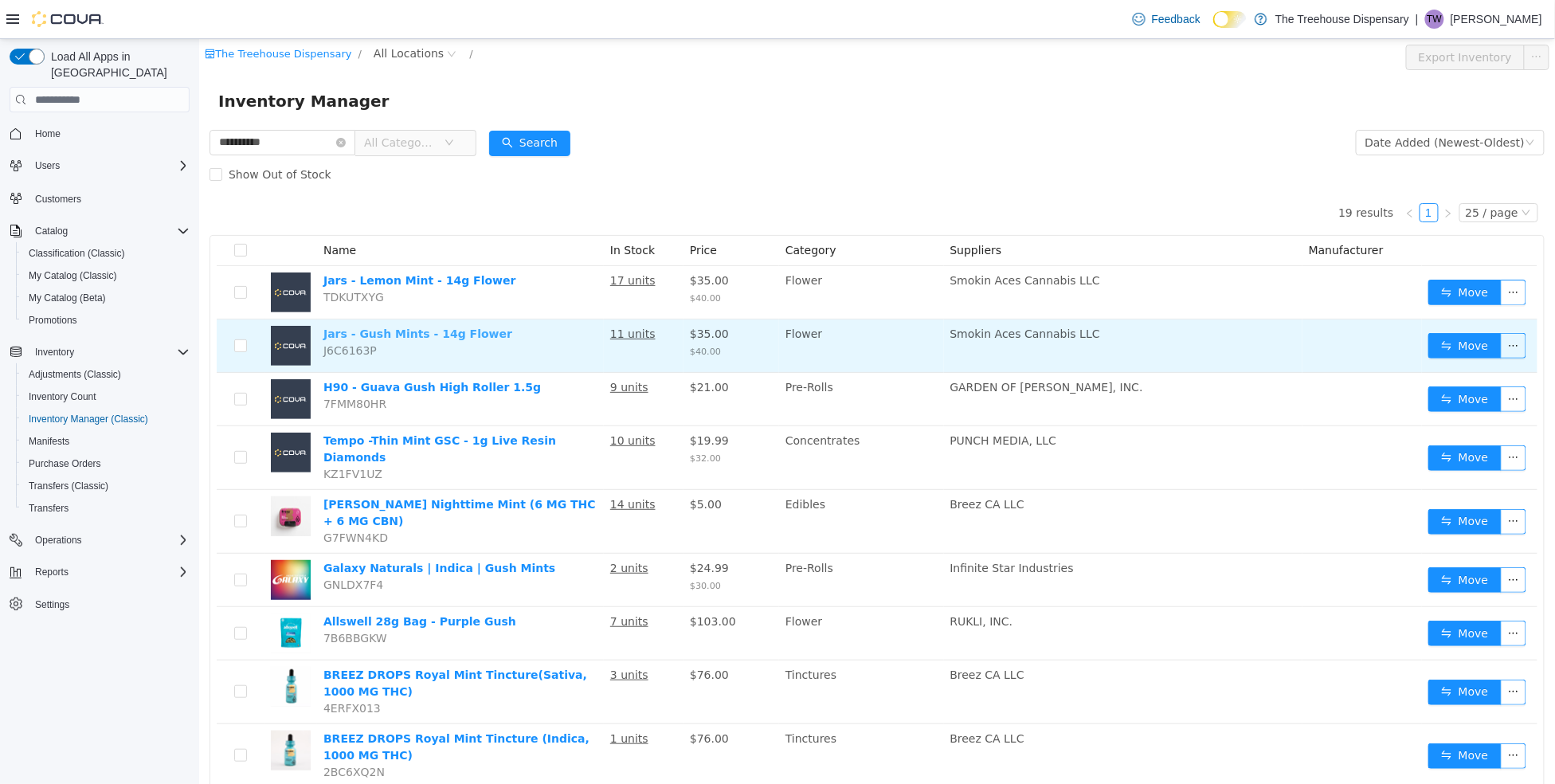
click at [439, 330] on link "Jars - Gush Mints - 14g Flower" at bounding box center [417, 334] width 189 height 13
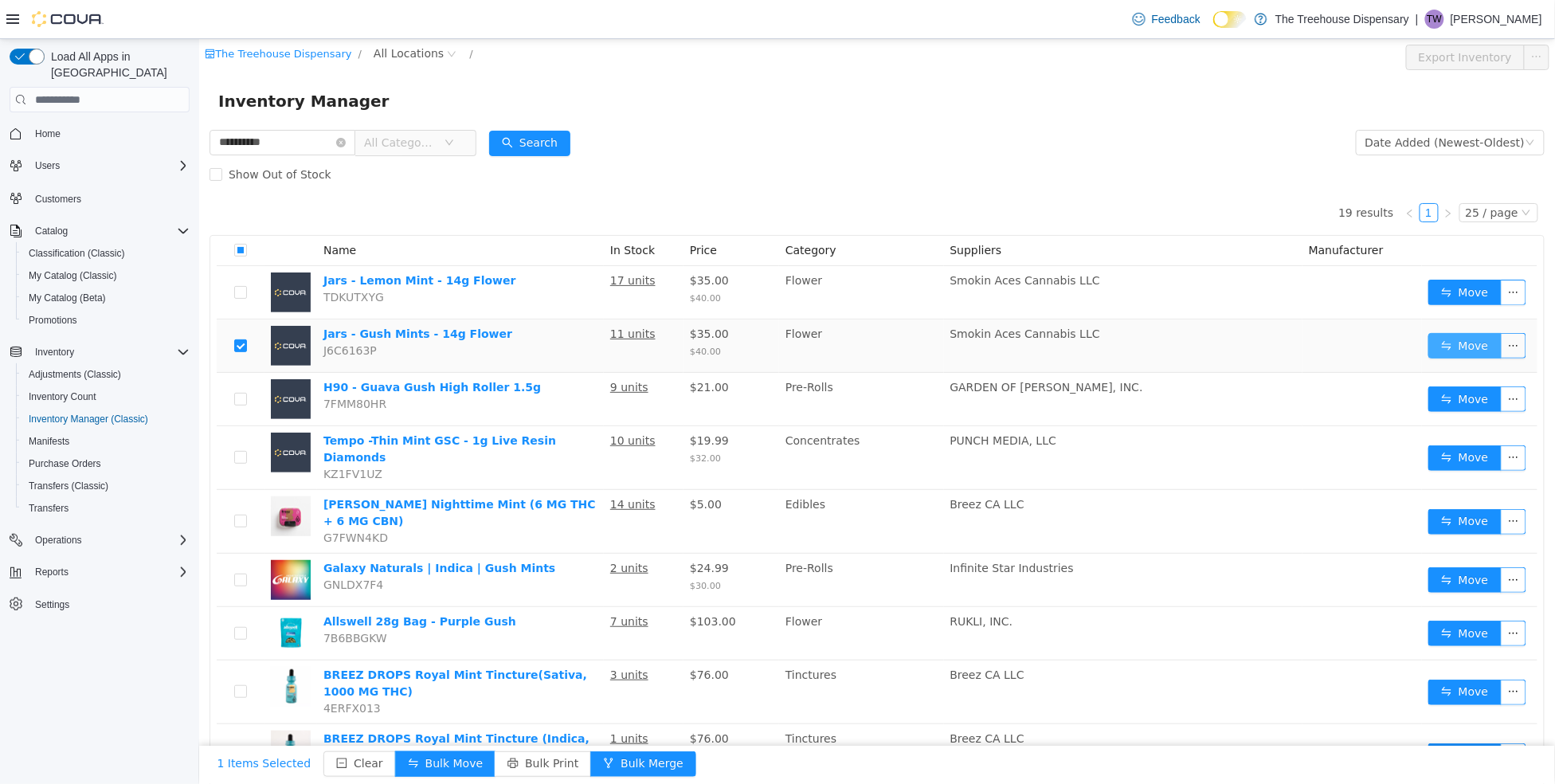
click at [1474, 343] on button "Move" at bounding box center [1464, 346] width 73 height 26
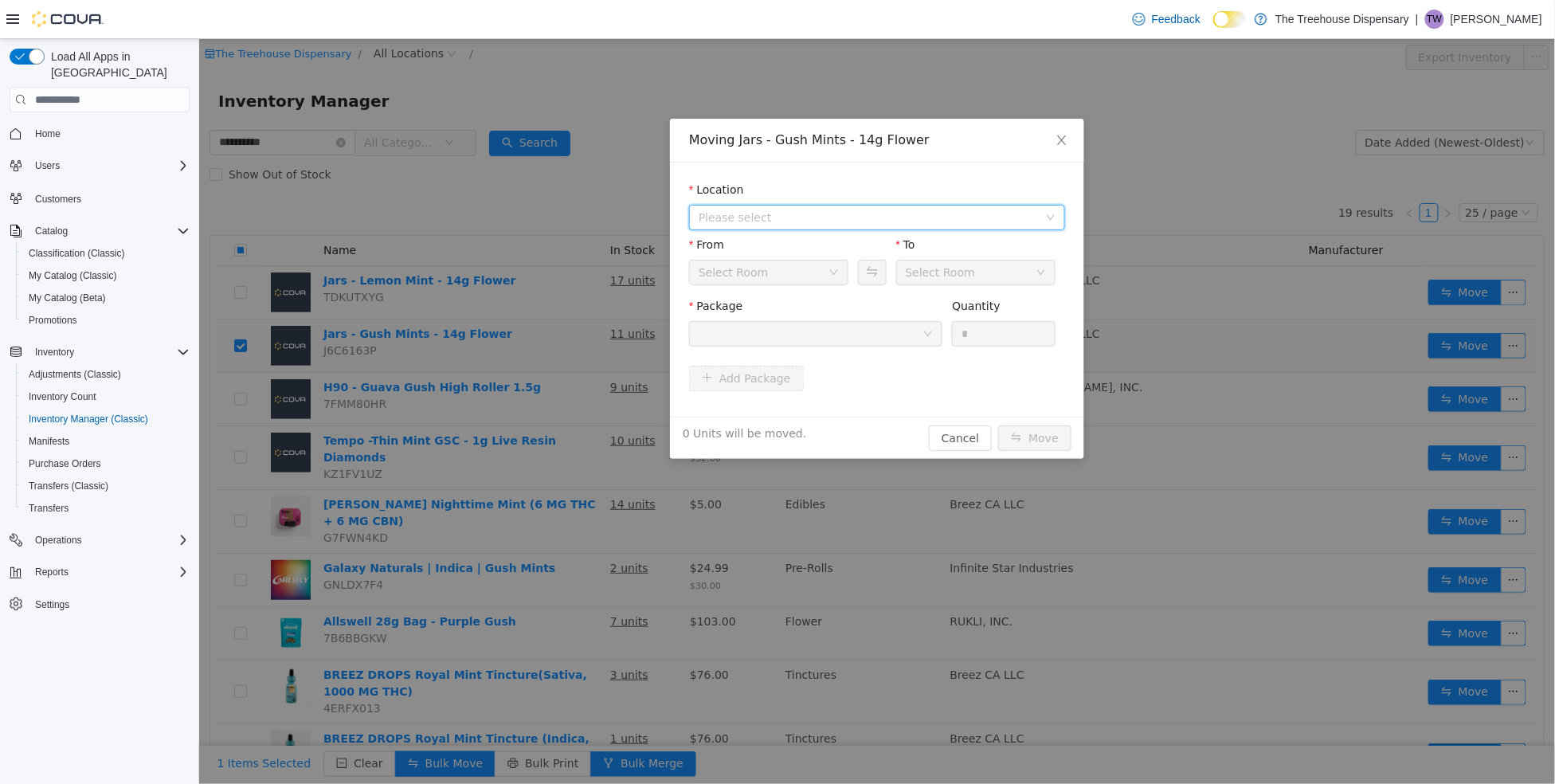
click at [817, 217] on span "Please select" at bounding box center [868, 217] width 339 height 16
click at [796, 275] on span "24081 Postal Ave" at bounding box center [777, 275] width 111 height 13
click at [788, 278] on div "Select Room" at bounding box center [763, 272] width 130 height 24
click at [836, 278] on div "Vault" at bounding box center [768, 272] width 159 height 26
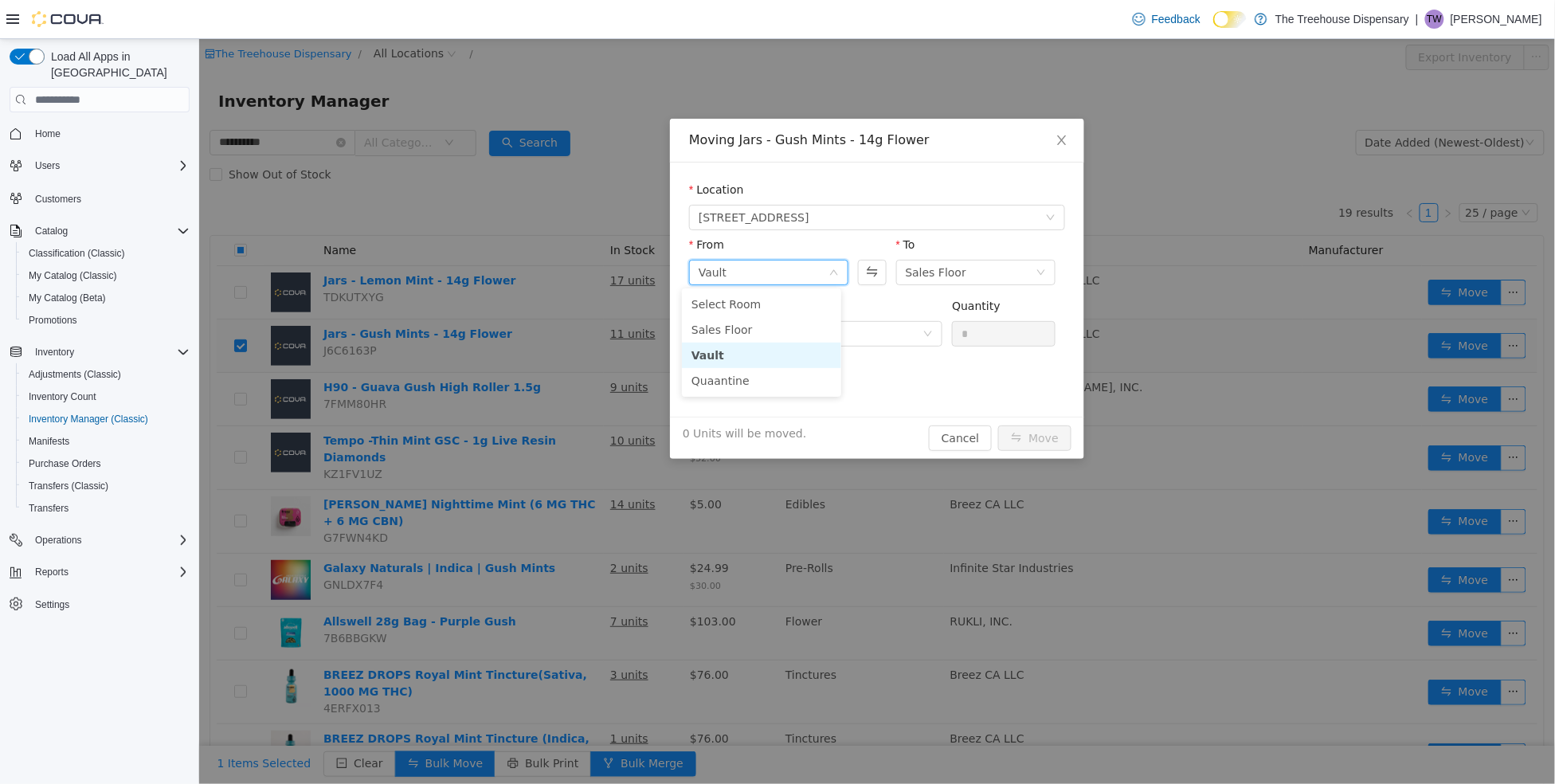
click at [773, 351] on li "Vault" at bounding box center [761, 355] width 159 height 26
click at [916, 275] on div "Sales Floor" at bounding box center [935, 272] width 61 height 24
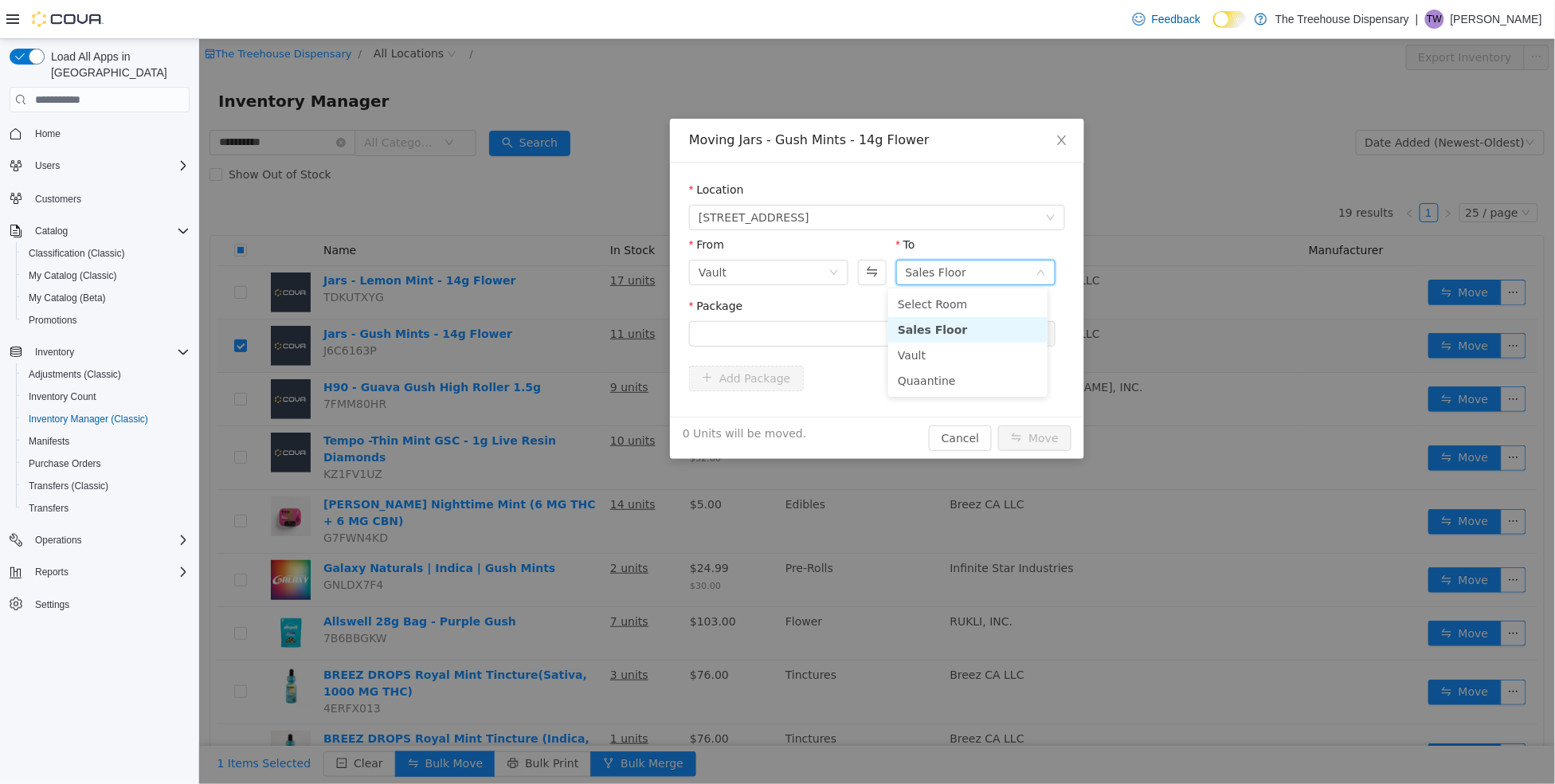
click at [920, 321] on li "Sales Floor" at bounding box center [967, 330] width 159 height 26
click at [872, 333] on div at bounding box center [810, 334] width 224 height 24
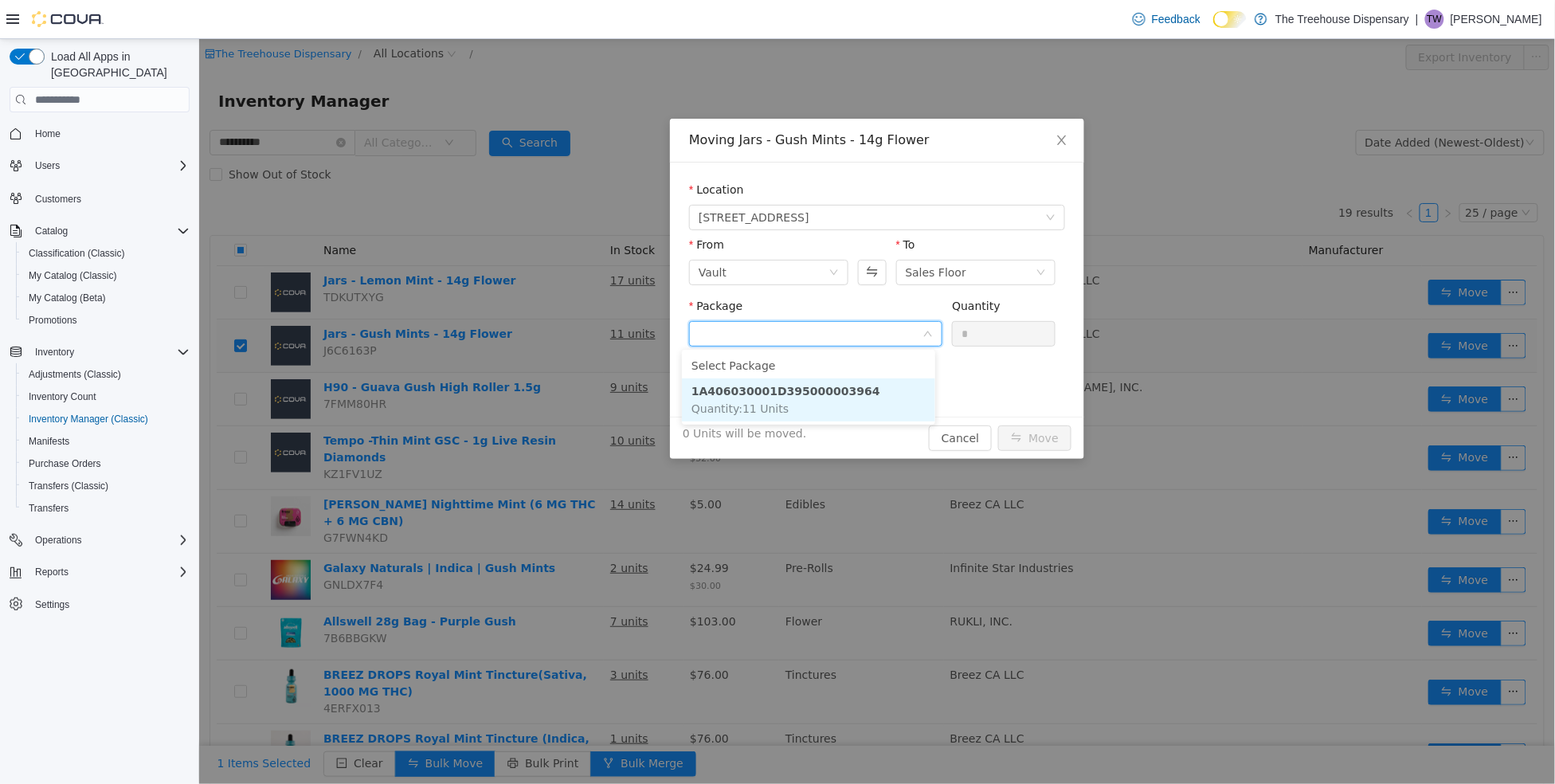
click at [778, 392] on strong "1A406030001D395000003964" at bounding box center [785, 392] width 189 height 13
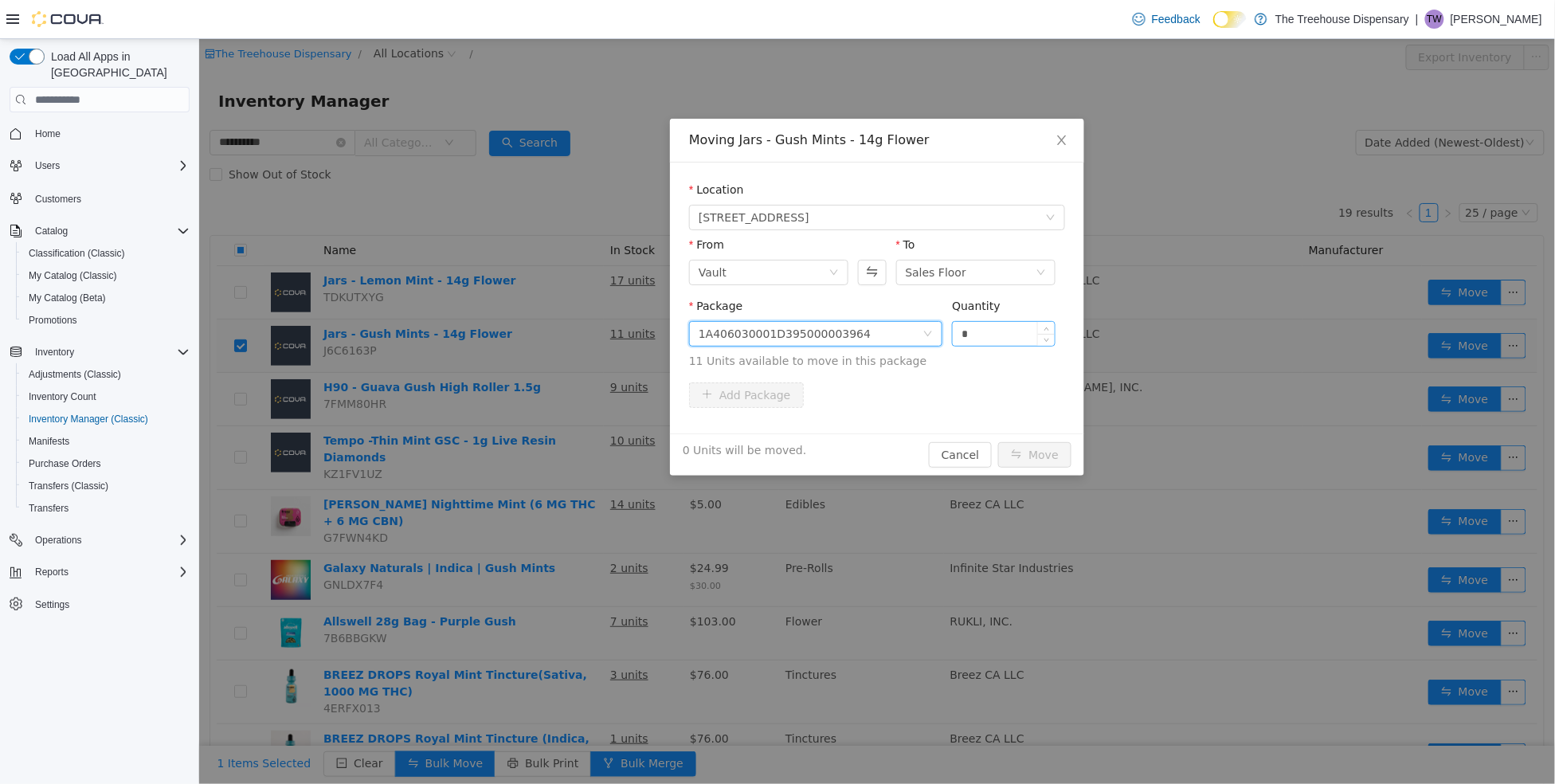
click at [966, 333] on input "*" at bounding box center [1003, 334] width 102 height 24
type input "*"
click at [1041, 453] on button "Move" at bounding box center [1034, 454] width 73 height 26
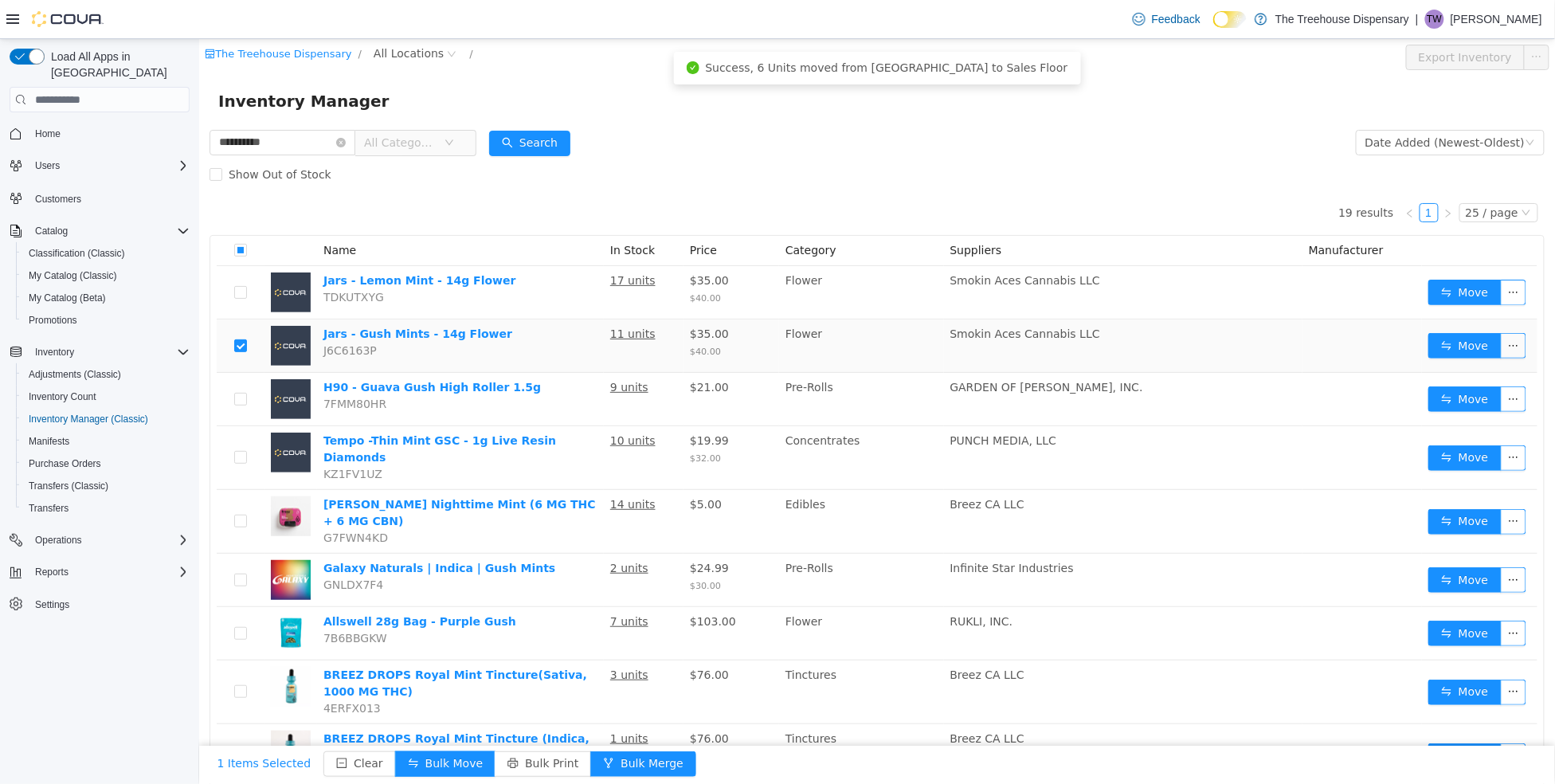
drag, startPoint x: 605, startPoint y: 176, endPoint x: 587, endPoint y: 159, distance: 24.8
click at [596, 165] on div "Show Out of Stock" at bounding box center [876, 174] width 1336 height 31
click at [395, 337] on link "Jars - Gush Mints - 14g Flower" at bounding box center [417, 334] width 189 height 13
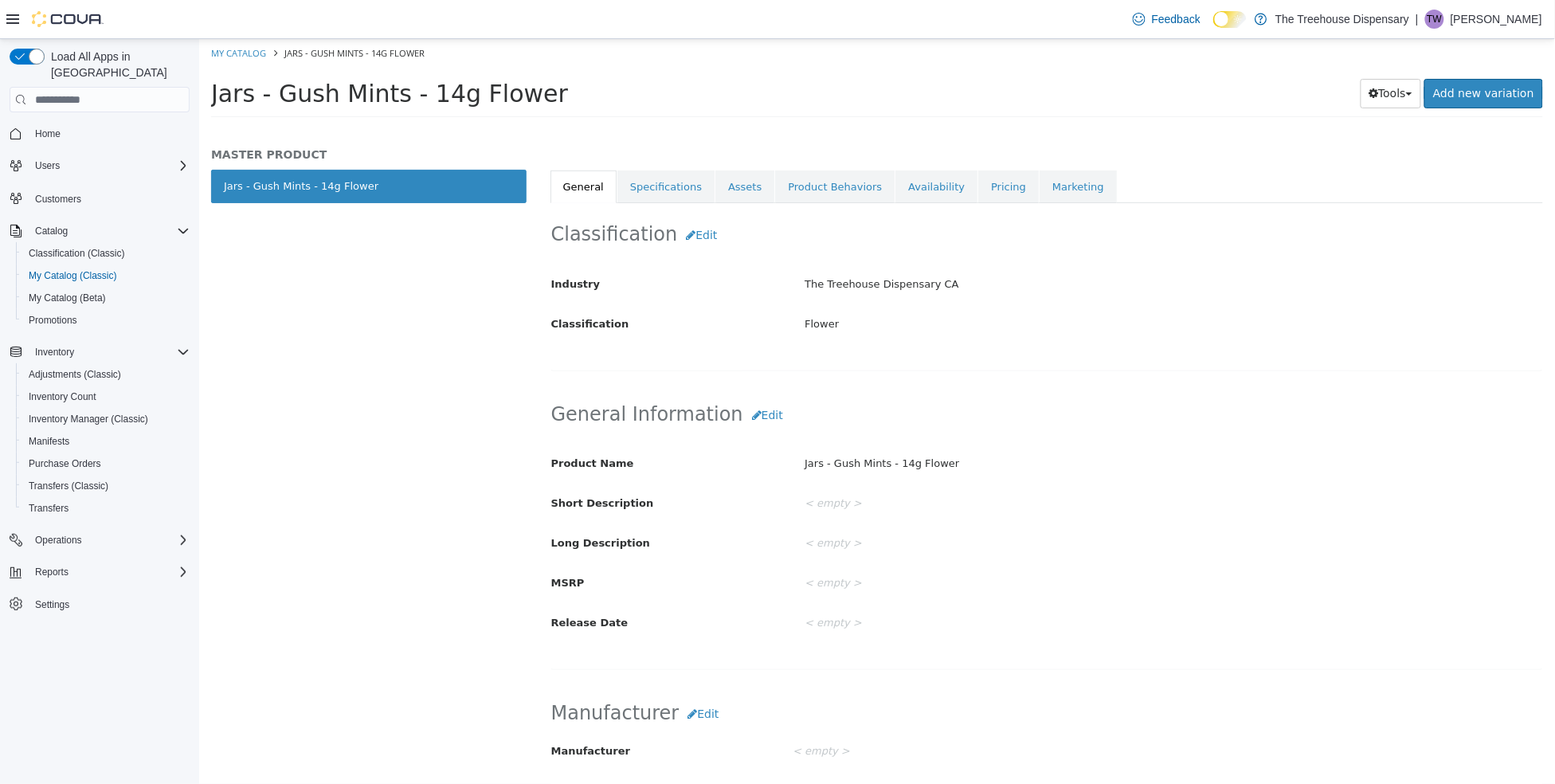
scroll to position [397, 0]
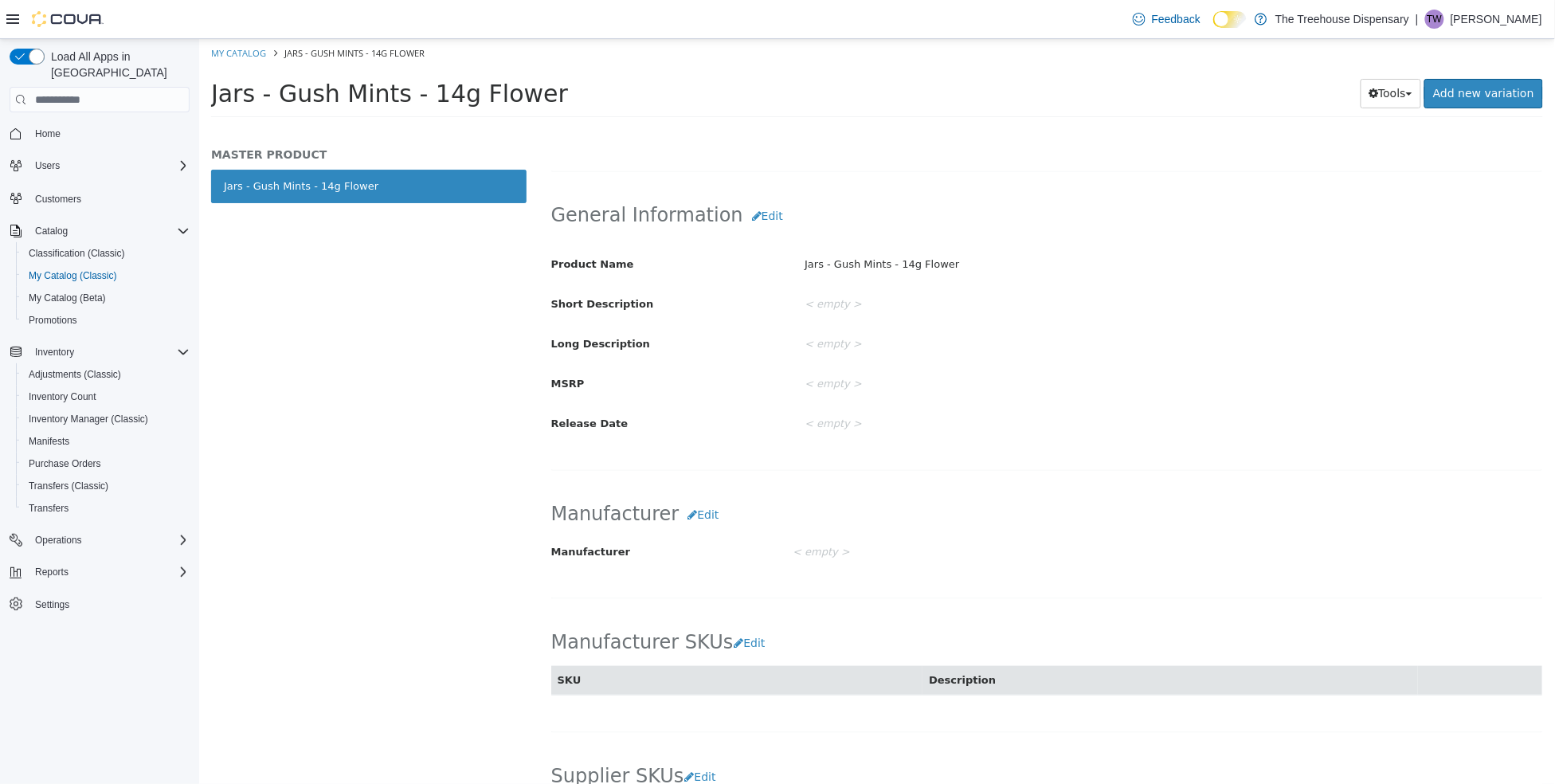
scroll to position [749, 0]
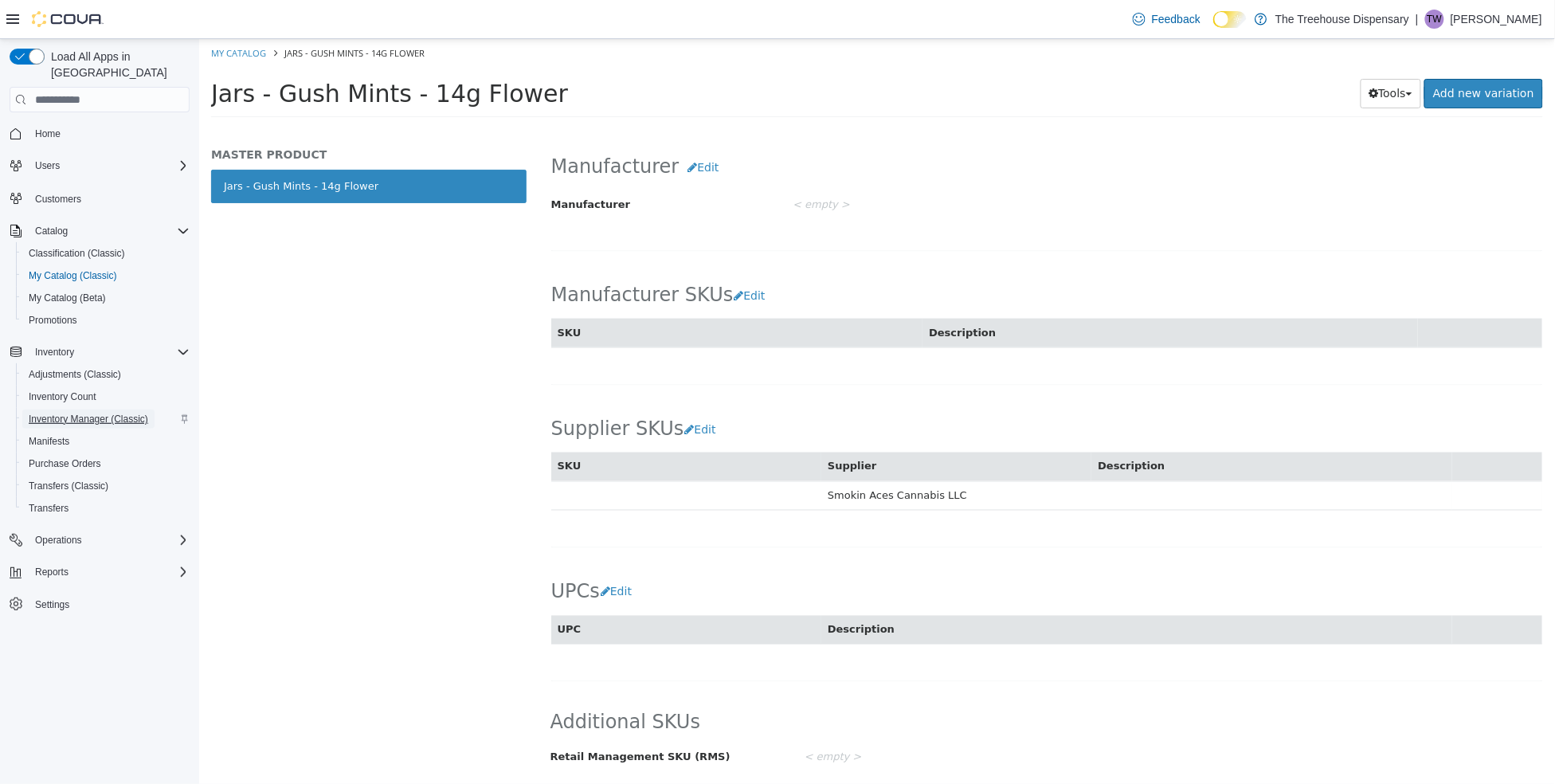
click at [87, 413] on span "Inventory Manager (Classic)" at bounding box center [88, 419] width 119 height 13
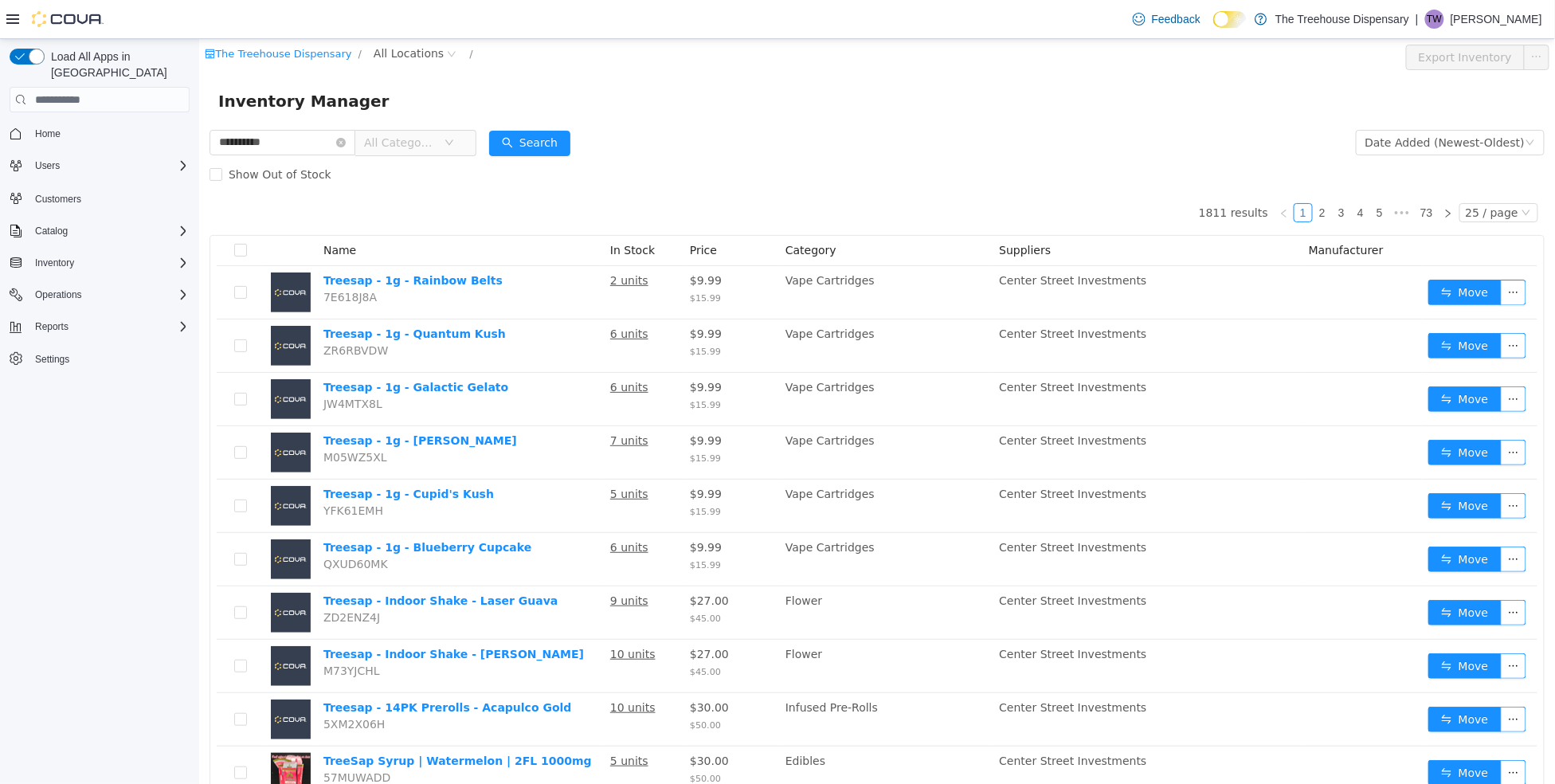
type input "**********"
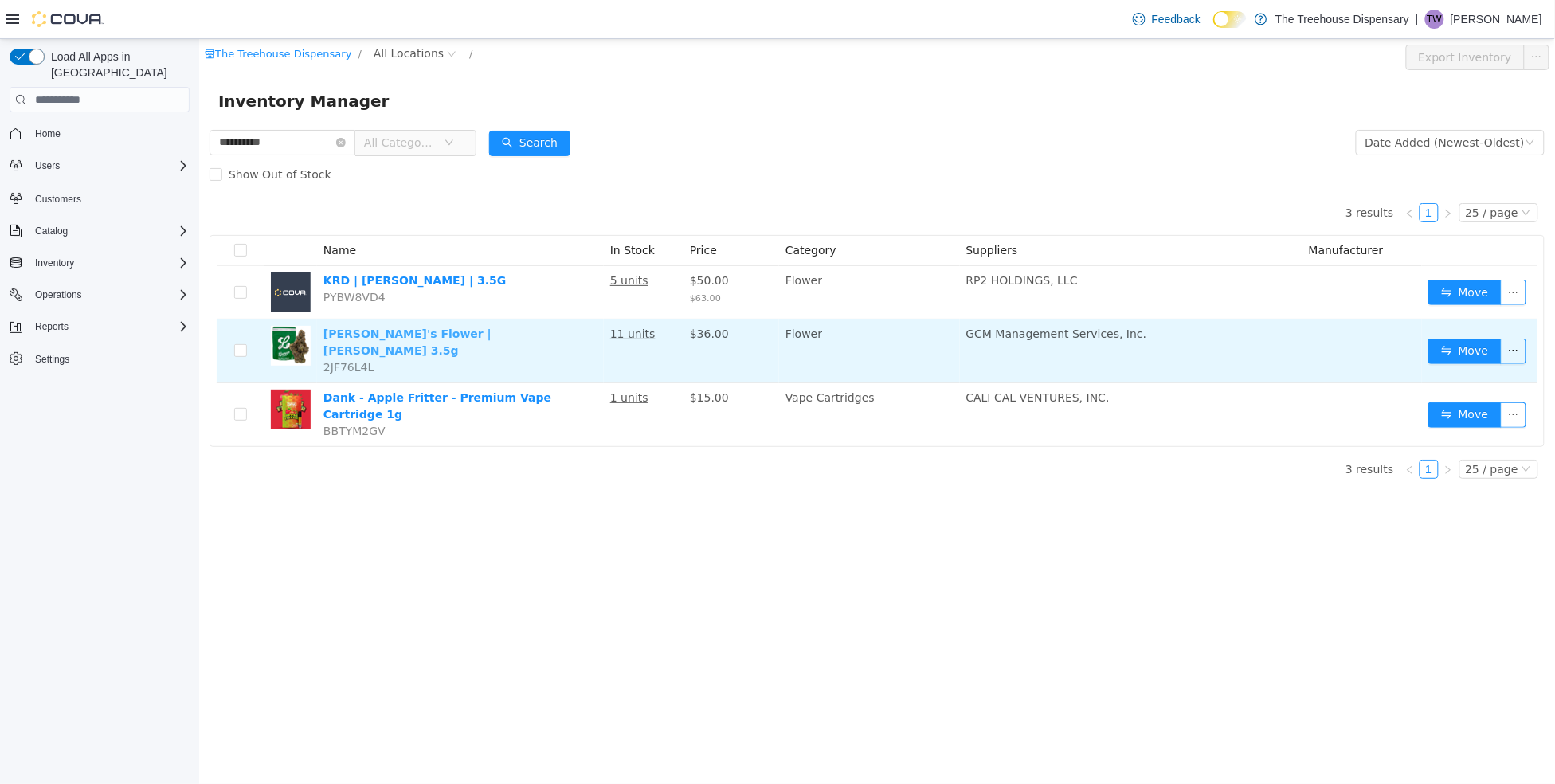
click at [454, 333] on link "[PERSON_NAME]'s Flower | [PERSON_NAME] 3.5g" at bounding box center [407, 342] width 169 height 30
click at [451, 339] on link "[PERSON_NAME]'s Flower | [PERSON_NAME] 3.5g" at bounding box center [407, 342] width 169 height 30
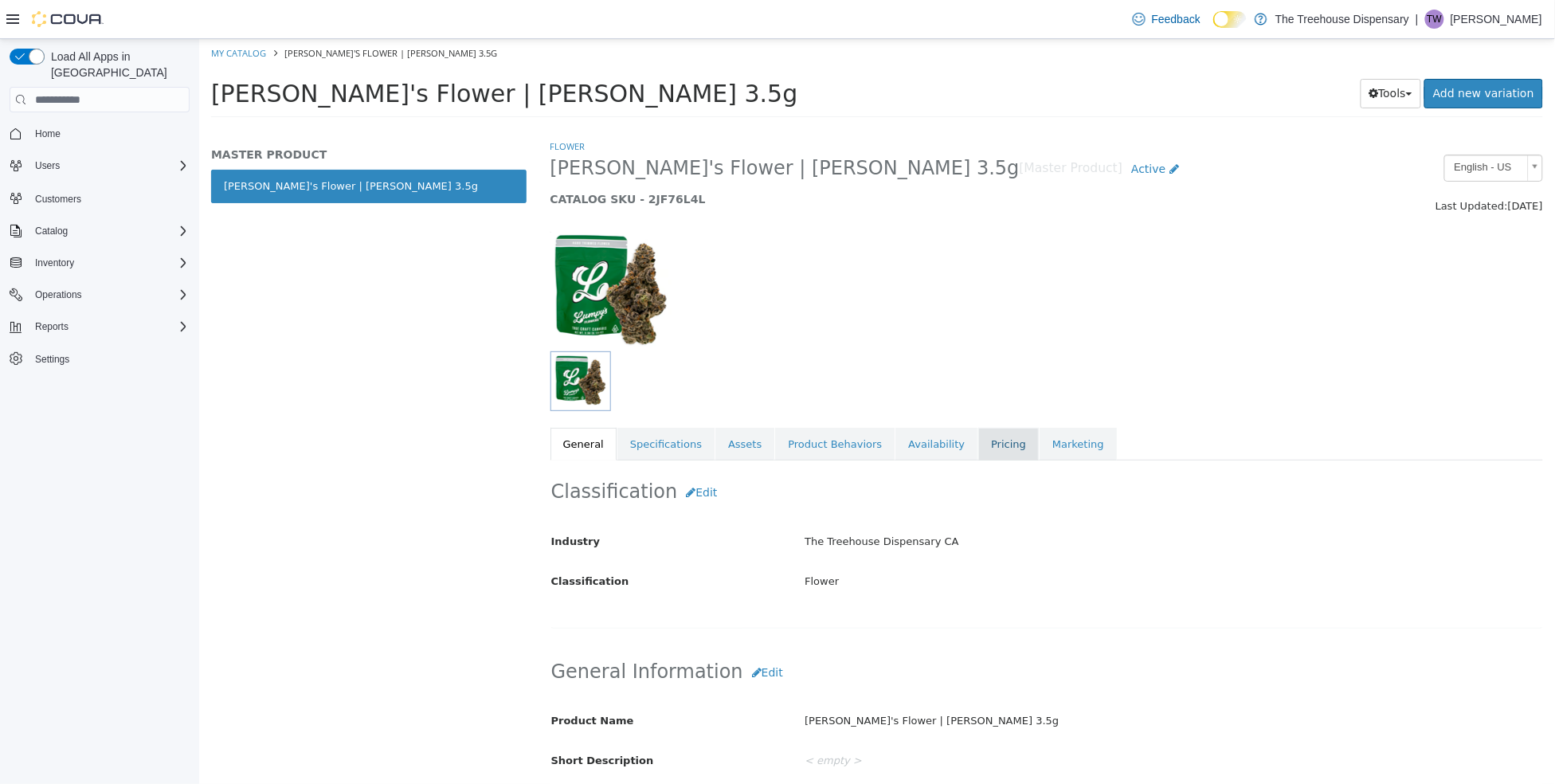
click at [984, 439] on link "Pricing" at bounding box center [1008, 444] width 60 height 33
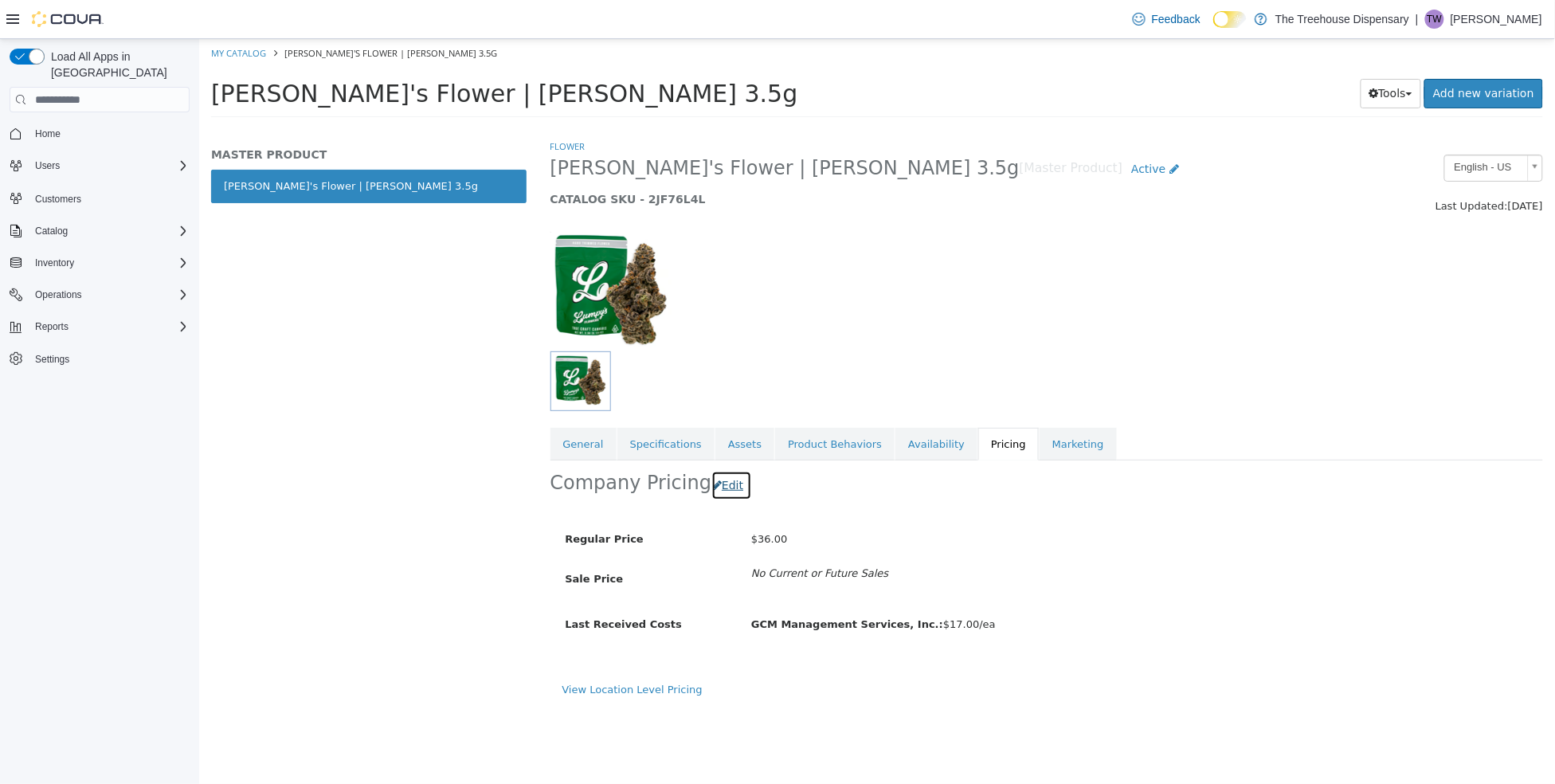
click at [715, 483] on button "Edit" at bounding box center [731, 485] width 41 height 30
